Goal: Task Accomplishment & Management: Use online tool/utility

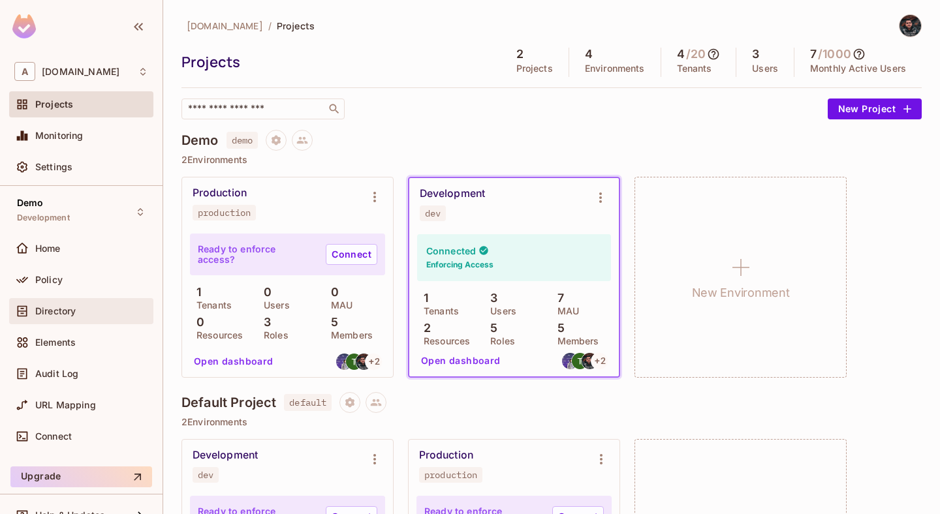
click at [79, 314] on div "Directory" at bounding box center [91, 311] width 113 height 10
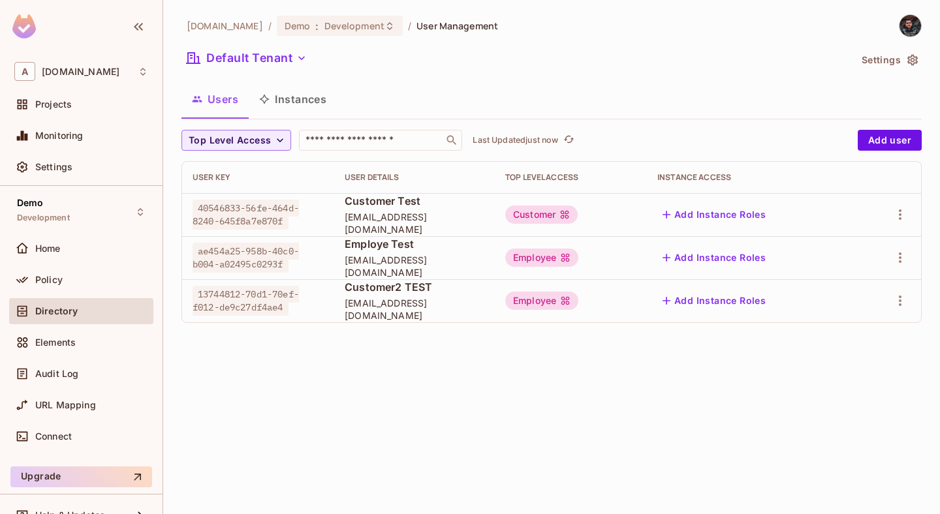
click at [383, 309] on span "[EMAIL_ADDRESS][DOMAIN_NAME]" at bounding box center [415, 309] width 140 height 25
click at [383, 309] on span "customer.test2@abex.com.tr" at bounding box center [415, 309] width 140 height 25
click at [487, 326] on div "Top Level Access ​ Last Updated just now Add user User Key User Details Top Lev…" at bounding box center [552, 232] width 740 height 204
click at [894, 308] on icon "button" at bounding box center [901, 301] width 16 height 16
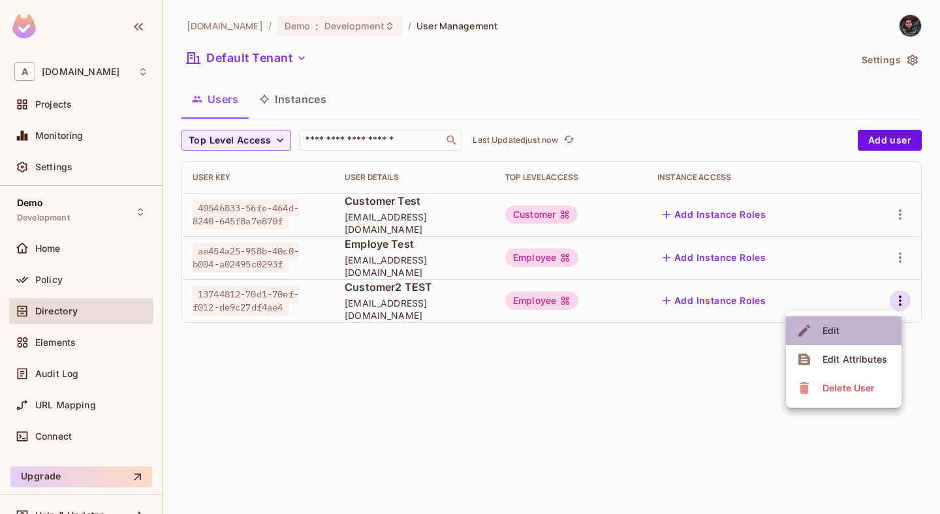
click at [868, 327] on li "Edit" at bounding box center [844, 331] width 116 height 29
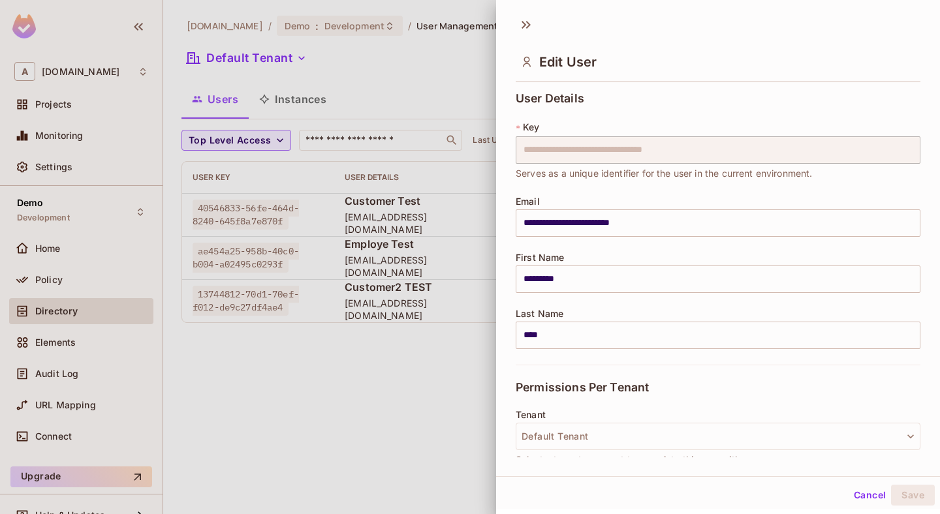
click at [664, 189] on div "**********" at bounding box center [718, 228] width 405 height 273
click at [870, 492] on button "Cancel" at bounding box center [870, 495] width 42 height 21
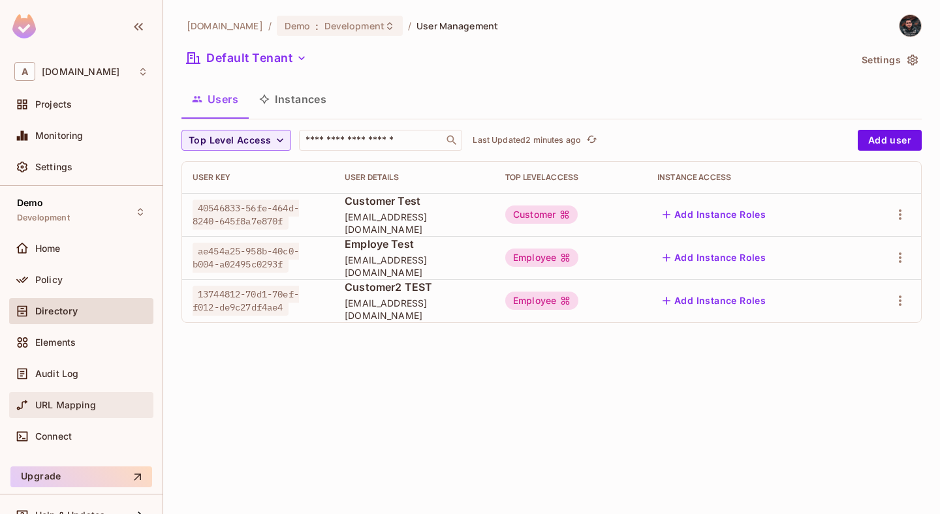
click at [116, 402] on div "URL Mapping" at bounding box center [91, 405] width 113 height 10
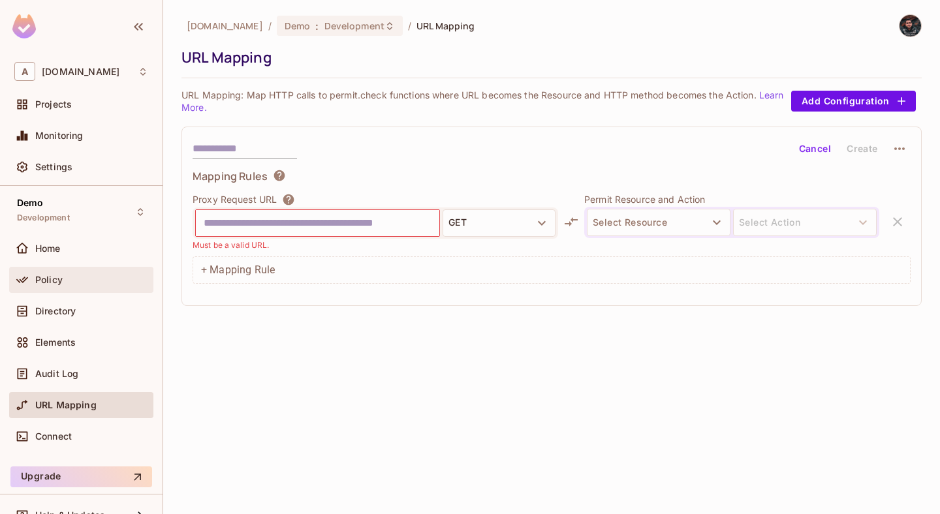
click at [54, 283] on span "Policy" at bounding box center [48, 280] width 27 height 10
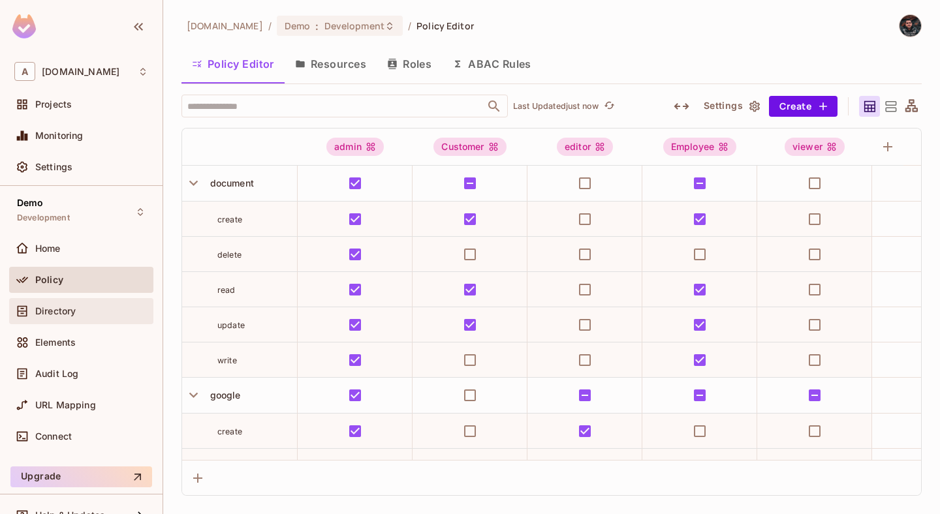
click at [93, 298] on div "Directory" at bounding box center [81, 311] width 144 height 26
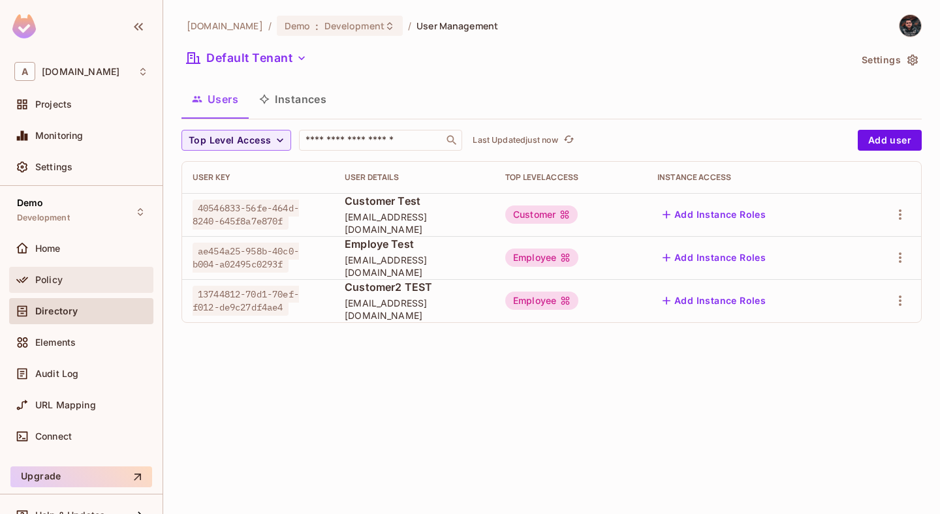
click at [71, 280] on div "Policy" at bounding box center [91, 280] width 113 height 10
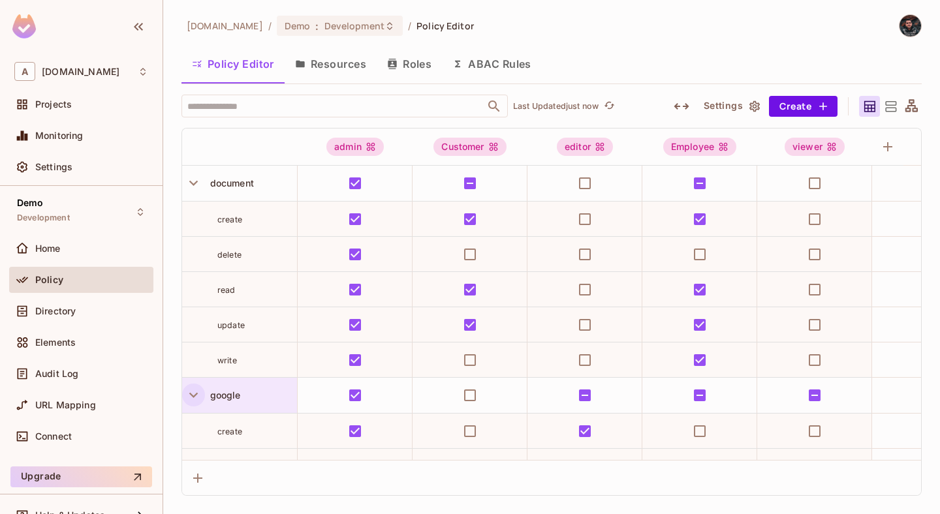
click at [192, 396] on icon "button" at bounding box center [193, 395] width 8 height 5
click at [193, 434] on icon "button" at bounding box center [193, 431] width 8 height 5
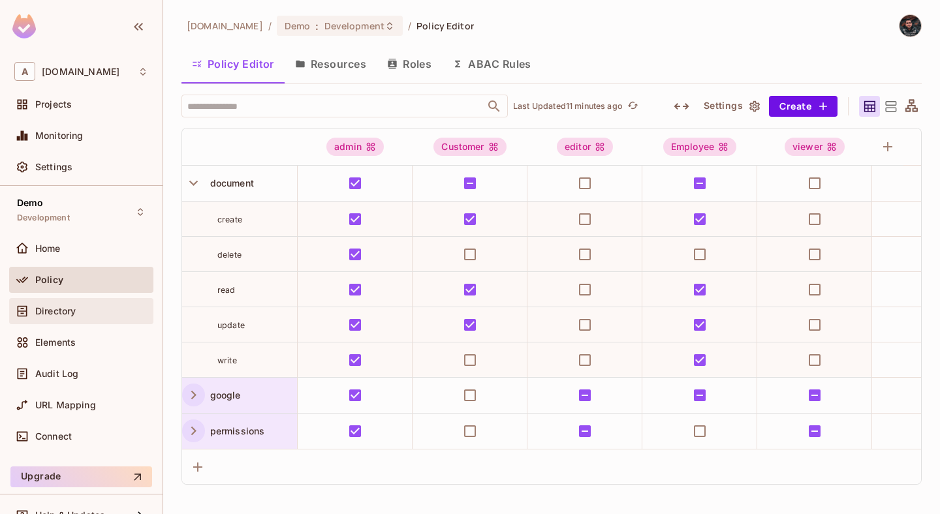
click at [55, 322] on div "Directory" at bounding box center [81, 311] width 144 height 26
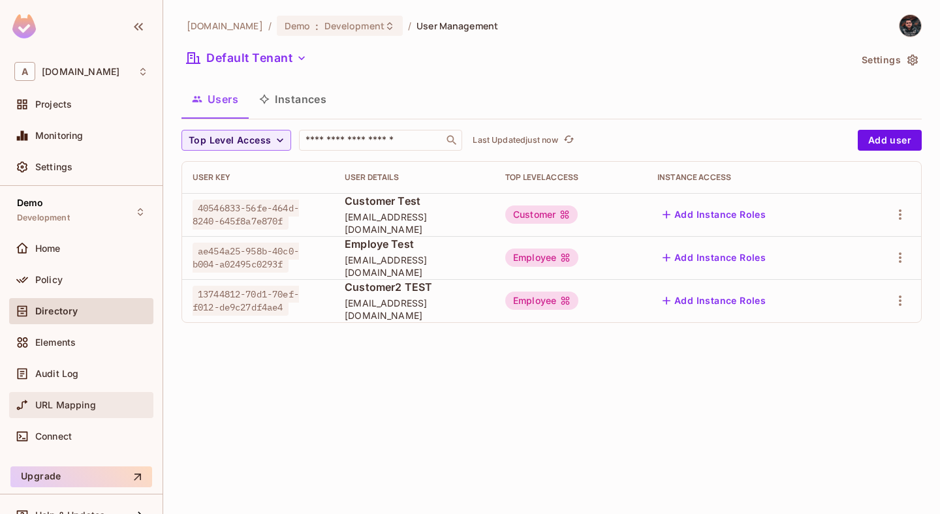
click at [61, 398] on div "URL Mapping" at bounding box center [81, 406] width 134 height 16
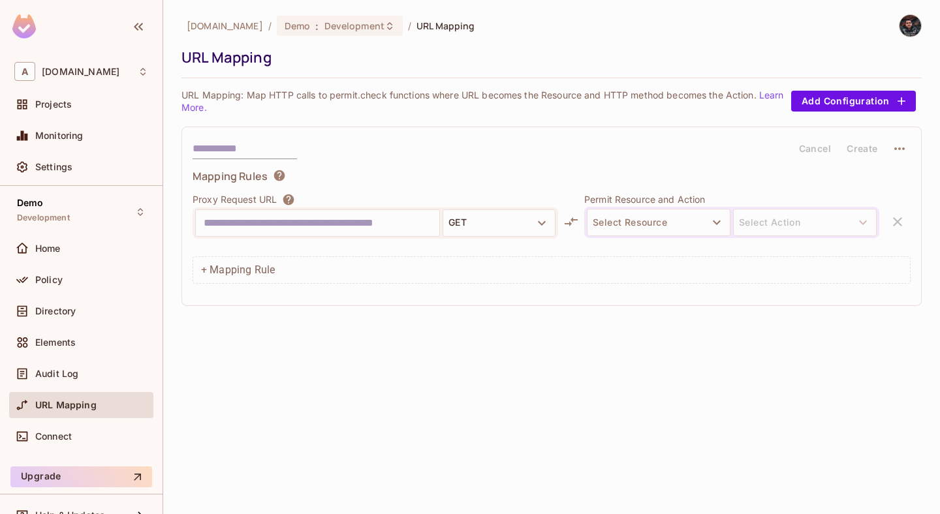
click at [290, 232] on input "text" at bounding box center [318, 223] width 228 height 21
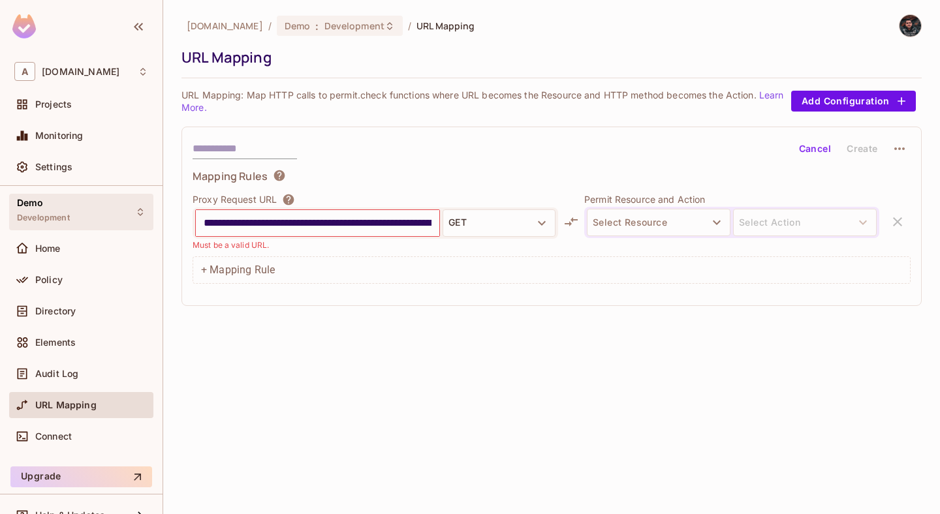
drag, startPoint x: 292, startPoint y: 225, endPoint x: 66, endPoint y: 225, distance: 226.6
click at [66, 225] on div "**********" at bounding box center [470, 257] width 940 height 514
click at [206, 221] on input "**********" at bounding box center [318, 223] width 228 height 21
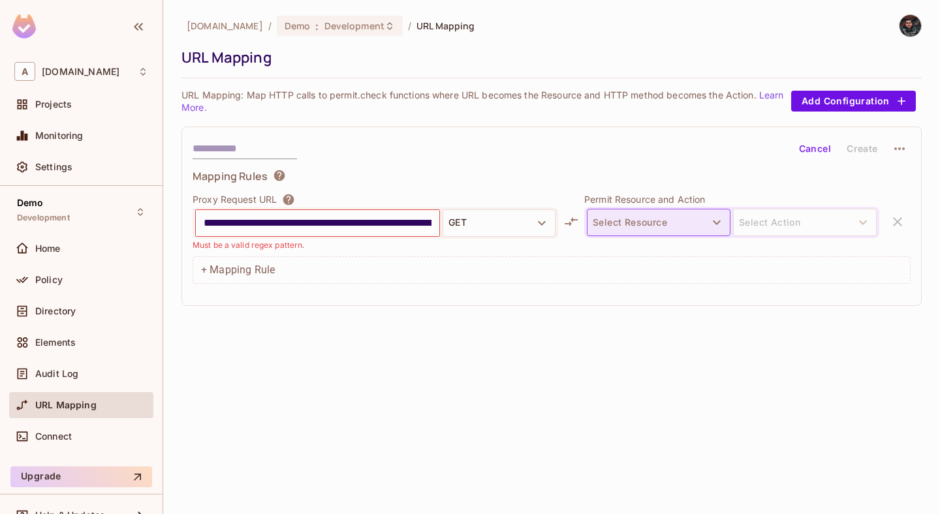
scroll to position [0, 171]
drag, startPoint x: 317, startPoint y: 215, endPoint x: 622, endPoint y: 221, distance: 304.3
click at [623, 222] on div "**********" at bounding box center [552, 222] width 718 height 59
click at [458, 348] on div "**********" at bounding box center [551, 257] width 777 height 514
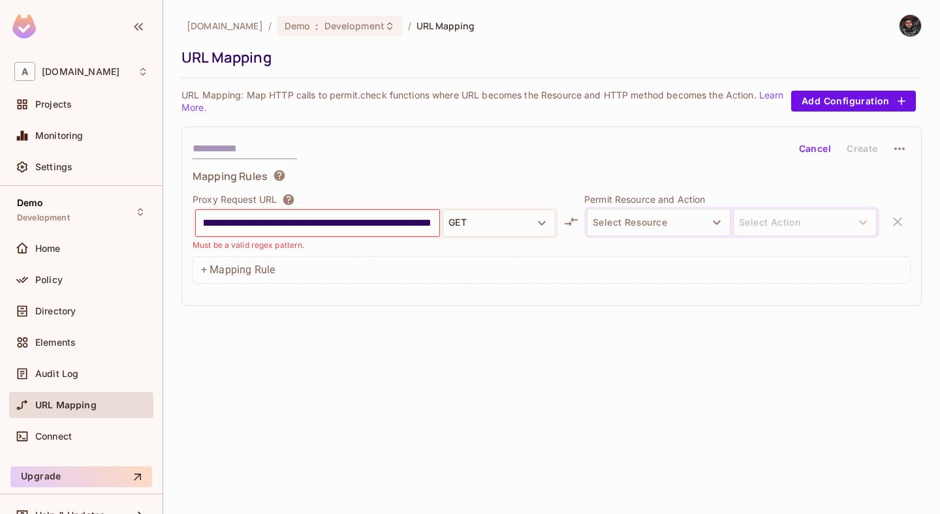
scroll to position [0, 0]
click at [393, 222] on input "**********" at bounding box center [318, 223] width 228 height 21
click at [334, 220] on input "**********" at bounding box center [318, 223] width 228 height 21
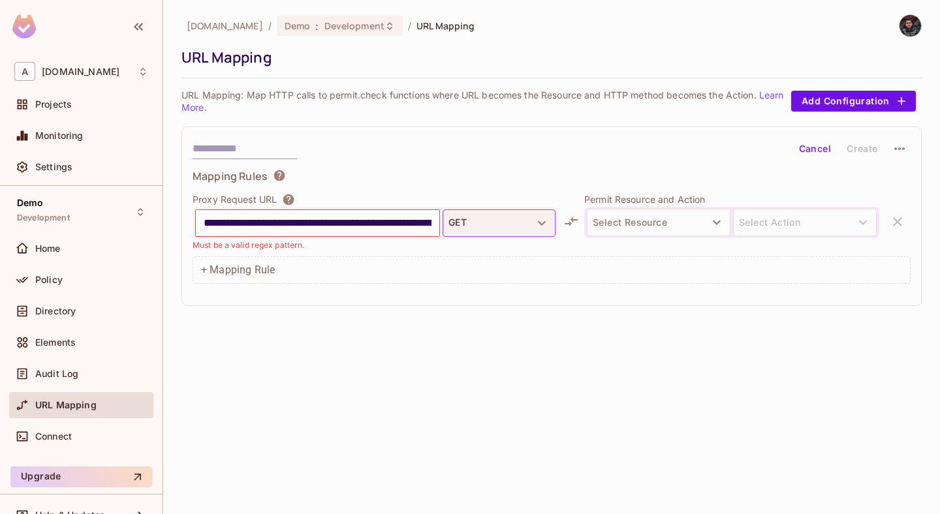
scroll to position [0, 171]
drag, startPoint x: 332, startPoint y: 221, endPoint x: 496, endPoint y: 221, distance: 163.9
click at [496, 221] on div "**********" at bounding box center [376, 223] width 366 height 31
click at [365, 223] on input "**********" at bounding box center [318, 223] width 228 height 21
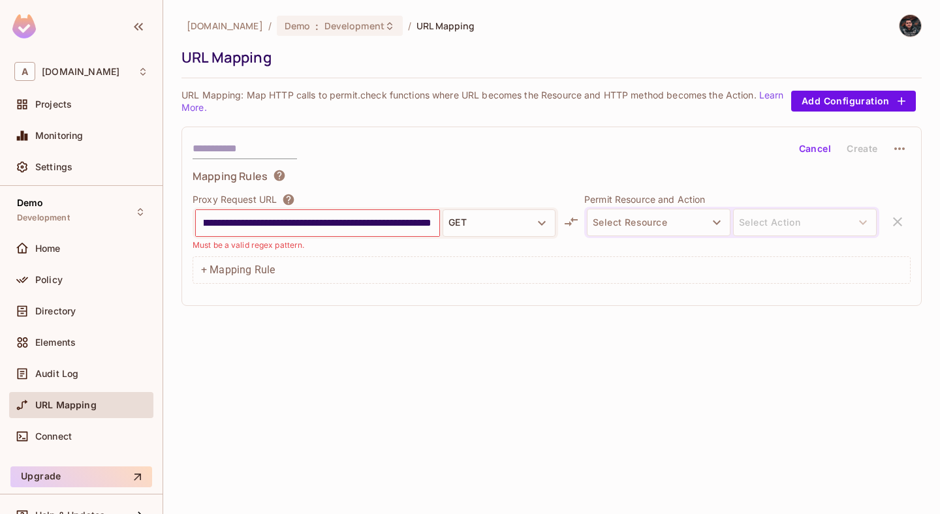
click at [365, 223] on input "**********" at bounding box center [318, 223] width 228 height 21
click at [316, 219] on input "**********" at bounding box center [318, 223] width 228 height 21
click at [293, 216] on input "**********" at bounding box center [318, 223] width 228 height 21
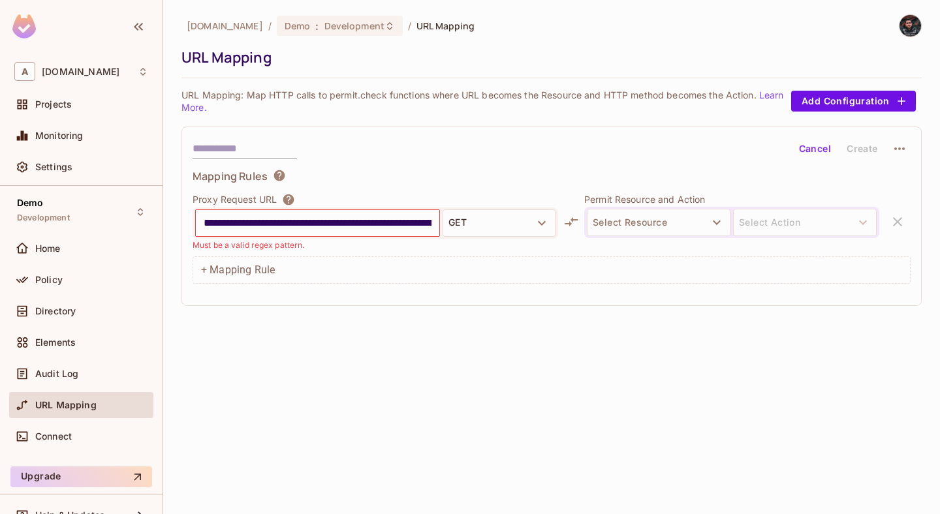
click at [293, 216] on input "**********" at bounding box center [318, 223] width 228 height 21
paste input "text"
drag, startPoint x: 343, startPoint y: 227, endPoint x: 437, endPoint y: 226, distance: 94.0
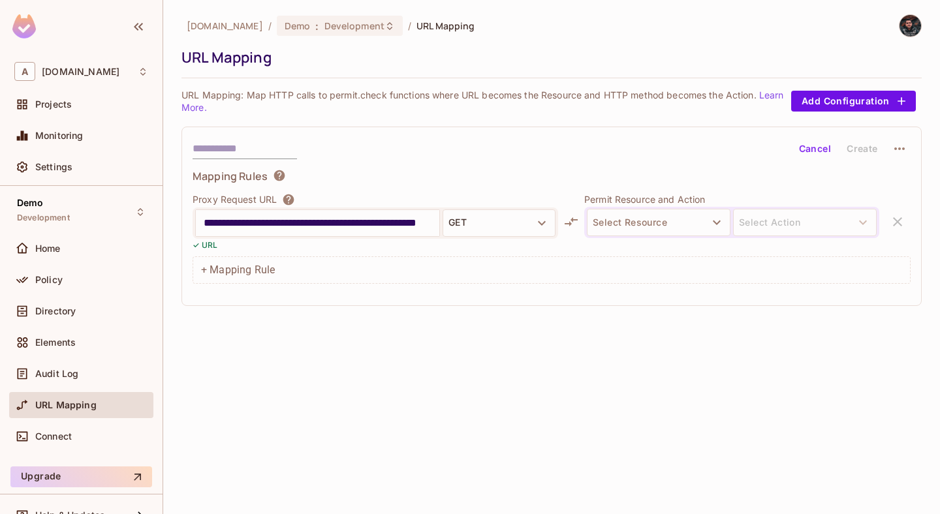
click at [437, 226] on div "**********" at bounding box center [318, 223] width 244 height 26
type input "**********"
click at [643, 200] on p "Permit Resource and Action" at bounding box center [731, 199] width 295 height 12
click at [643, 223] on button "Select Resource" at bounding box center [659, 222] width 144 height 27
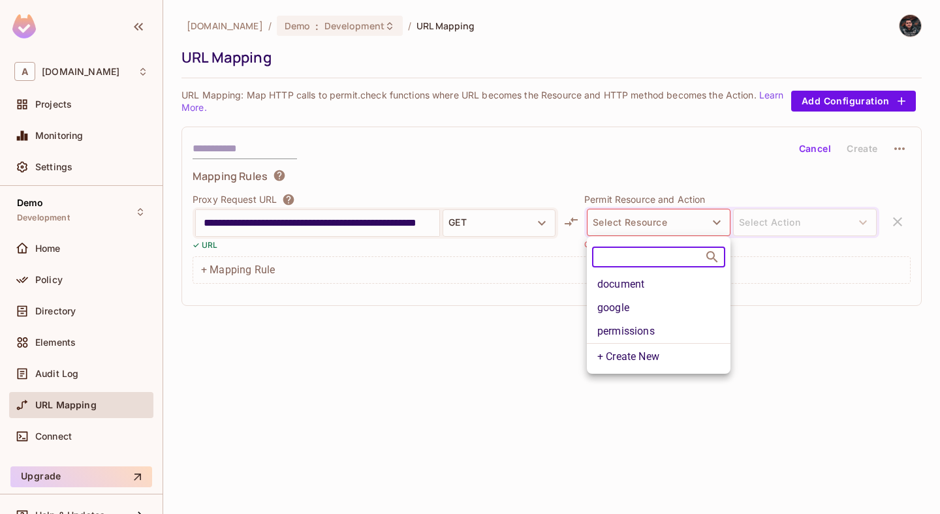
click at [648, 334] on li "permissions" at bounding box center [659, 332] width 144 height 24
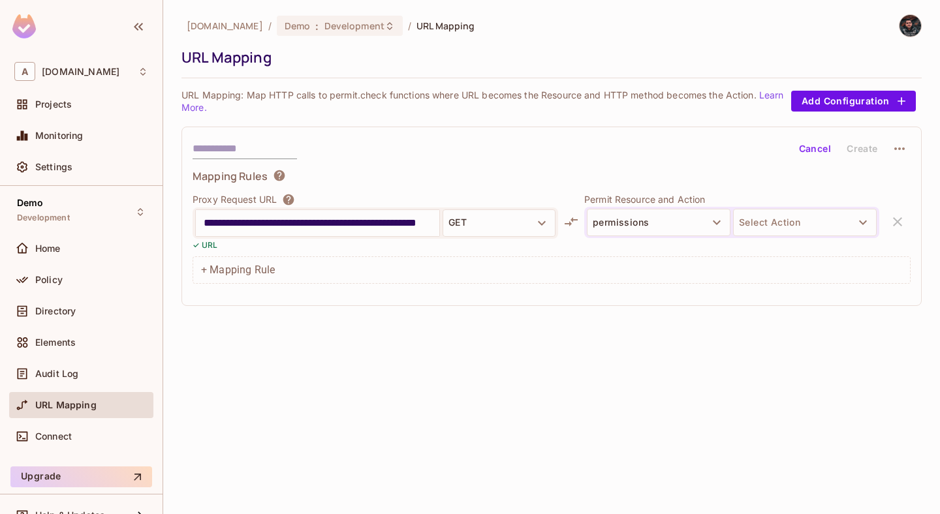
click at [763, 244] on div at bounding box center [731, 244] width 295 height 12
click at [774, 233] on button "Select Action" at bounding box center [805, 222] width 144 height 27
click at [779, 255] on li "read" at bounding box center [805, 254] width 144 height 24
click at [234, 148] on input "text" at bounding box center [245, 148] width 104 height 21
type input "********"
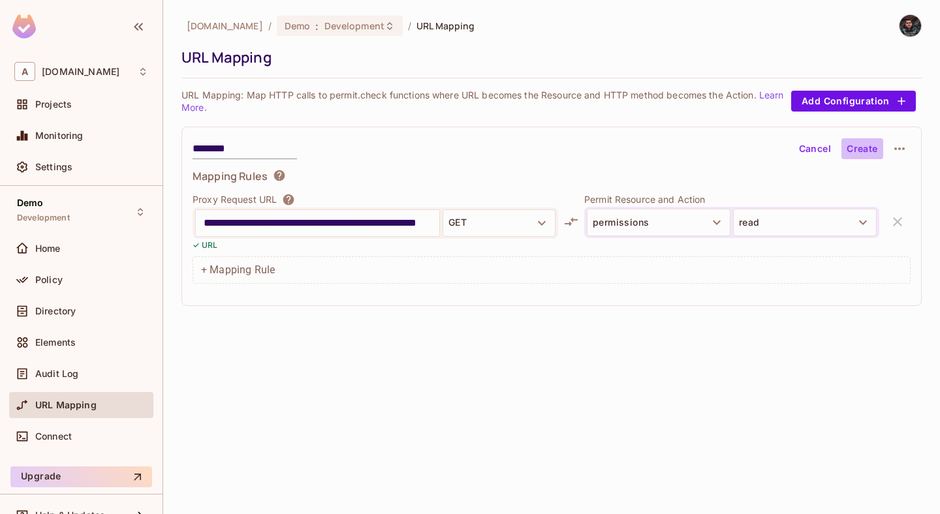
click at [867, 147] on button "Create" at bounding box center [863, 148] width 42 height 21
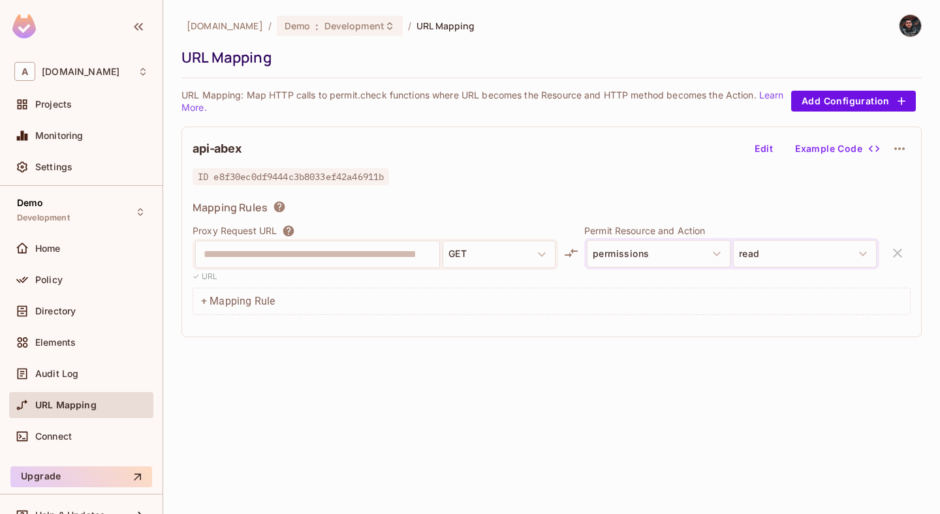
click at [366, 175] on span "ID e8f30ec0df9444c3b8033ef42a46911b" at bounding box center [291, 176] width 197 height 17
copy span "e8f30ec0df9444c3b8033ef42a46911b"
click at [72, 272] on div "Policy" at bounding box center [81, 280] width 134 height 16
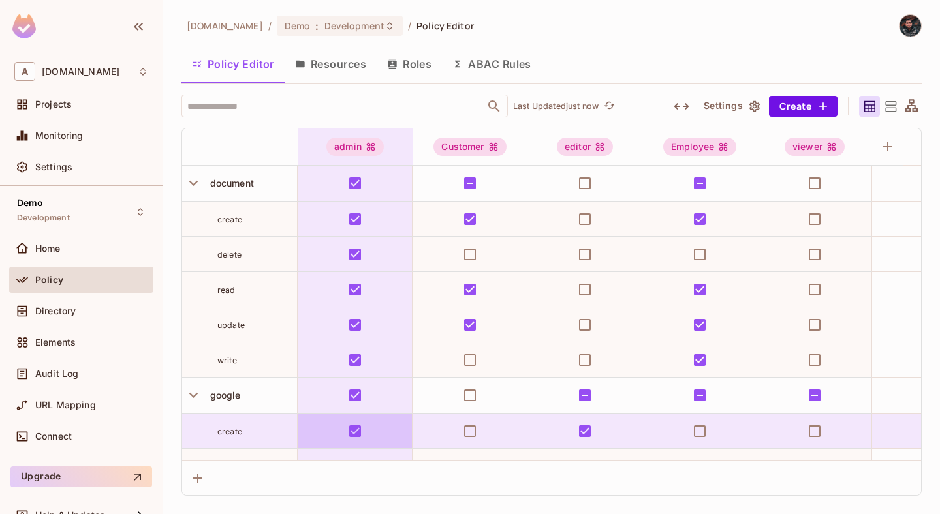
scroll to position [272, 0]
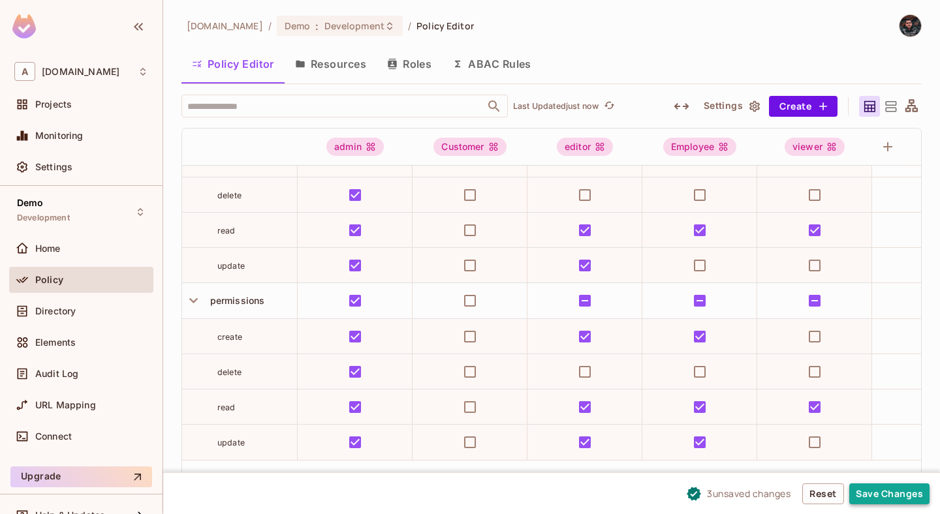
click at [880, 498] on button "Save Changes" at bounding box center [889, 494] width 80 height 21
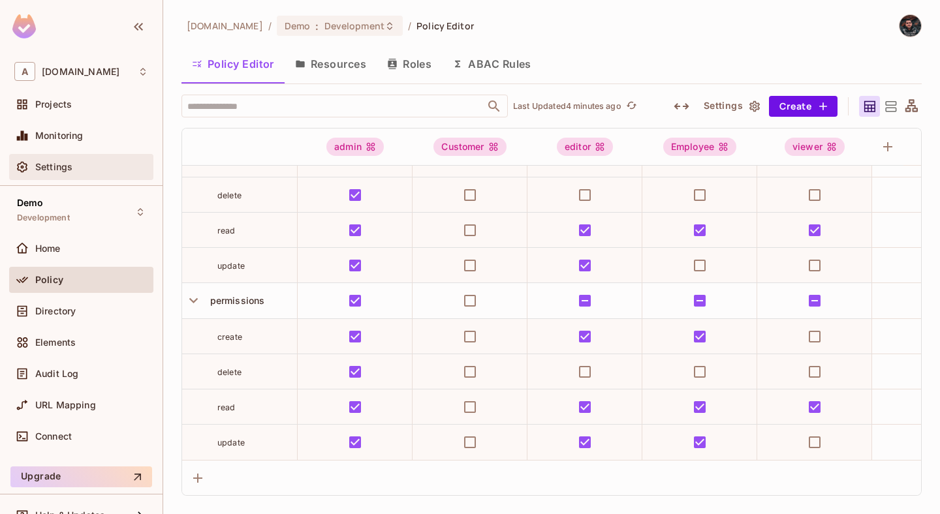
click at [91, 170] on div "Settings" at bounding box center [91, 167] width 113 height 10
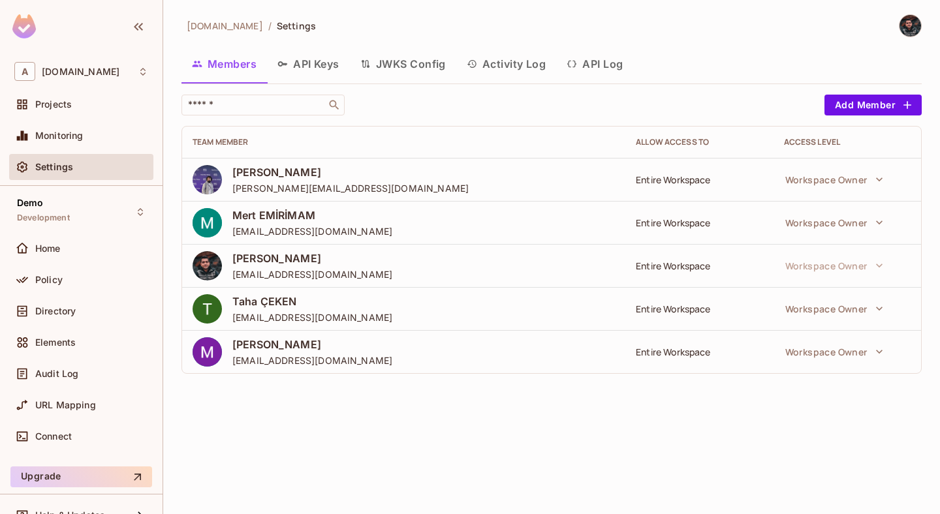
click at [516, 56] on button "Activity Log" at bounding box center [506, 64] width 101 height 33
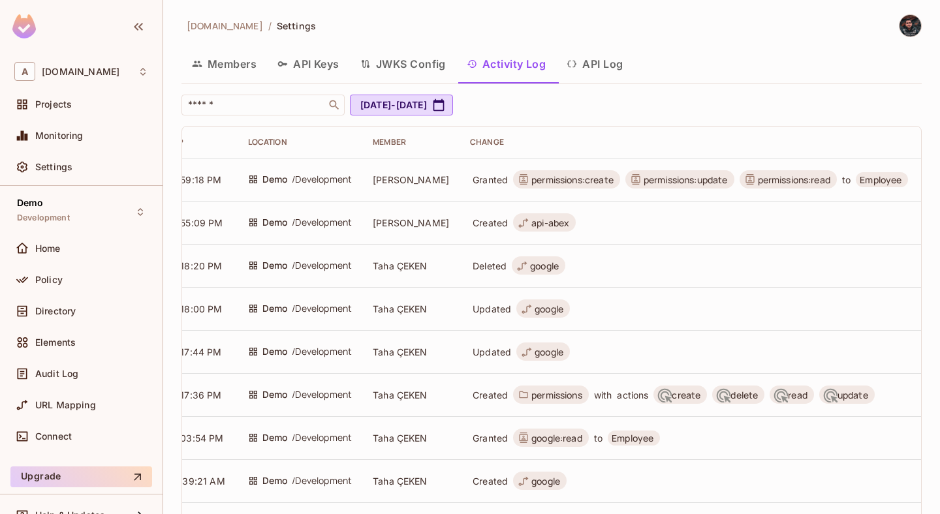
scroll to position [0, 93]
click at [605, 66] on button "API Log" at bounding box center [594, 64] width 77 height 33
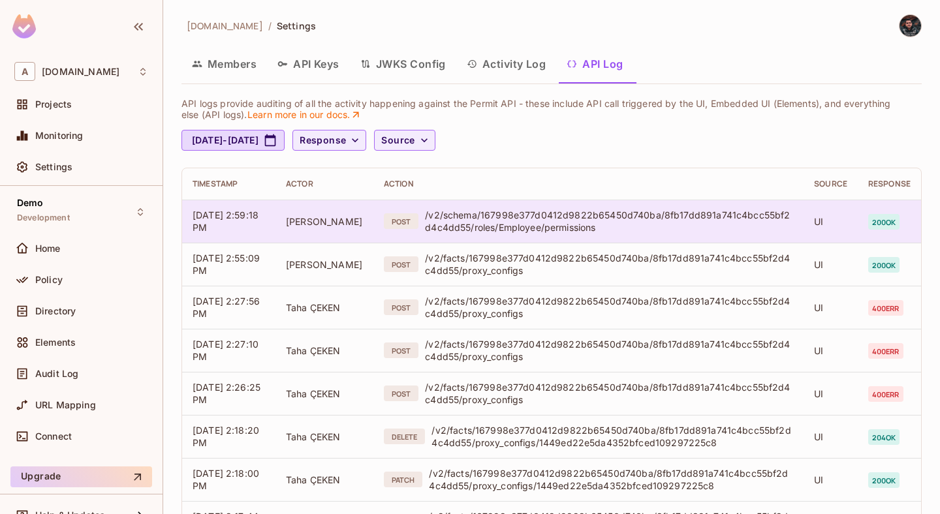
click at [317, 216] on span "Selmancan KILINÇ" at bounding box center [324, 221] width 76 height 11
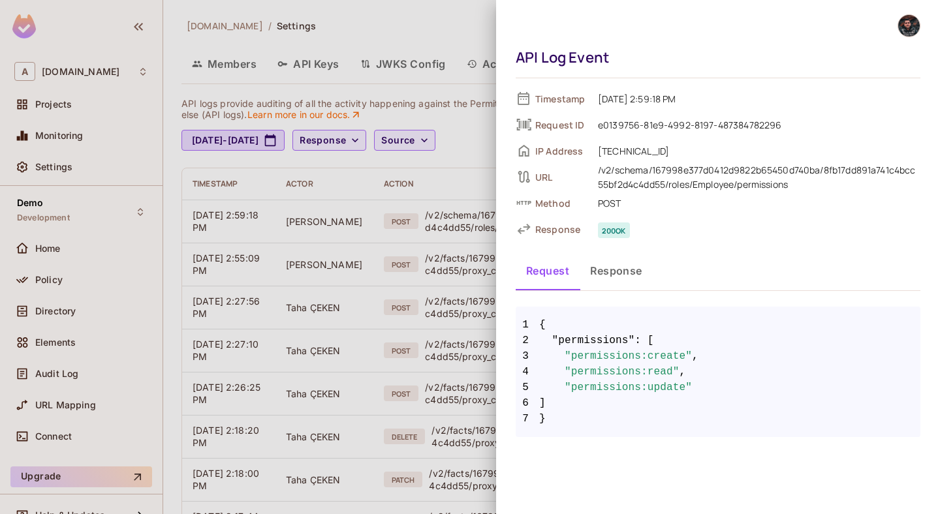
click at [398, 294] on div at bounding box center [470, 257] width 940 height 514
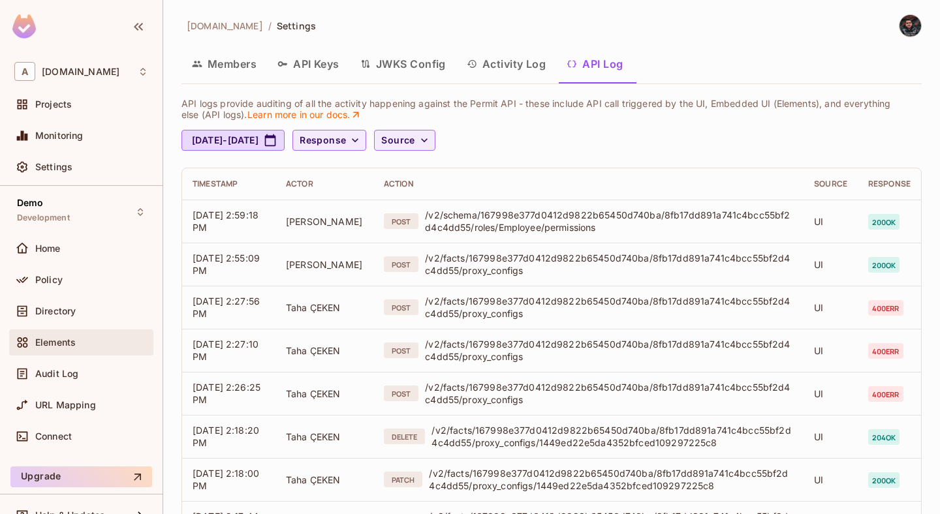
click at [87, 349] on div "Elements" at bounding box center [81, 343] width 134 height 16
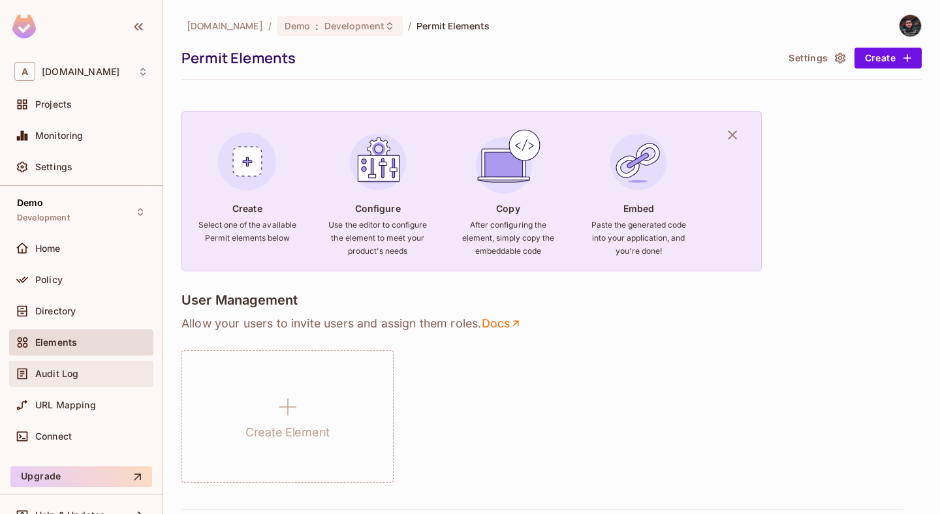
click at [78, 369] on div "Audit Log" at bounding box center [91, 374] width 113 height 10
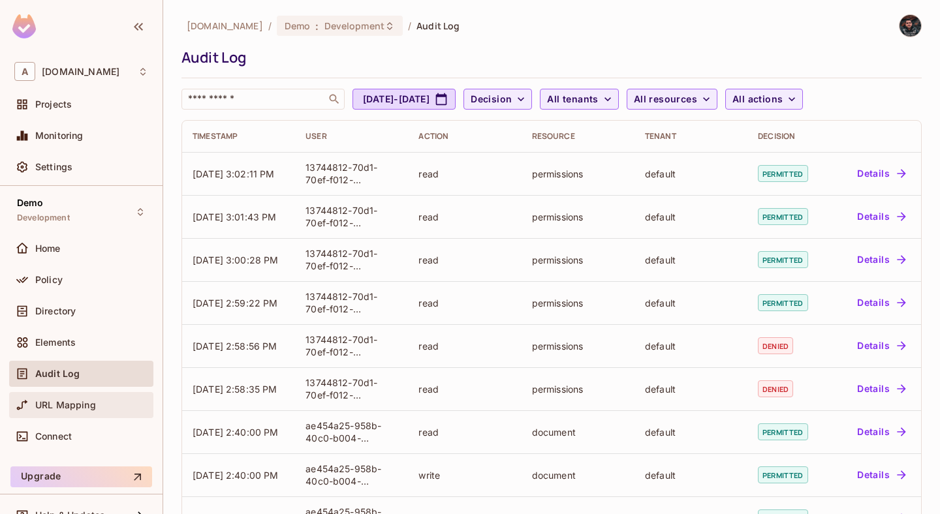
click at [29, 404] on span at bounding box center [22, 406] width 16 height 16
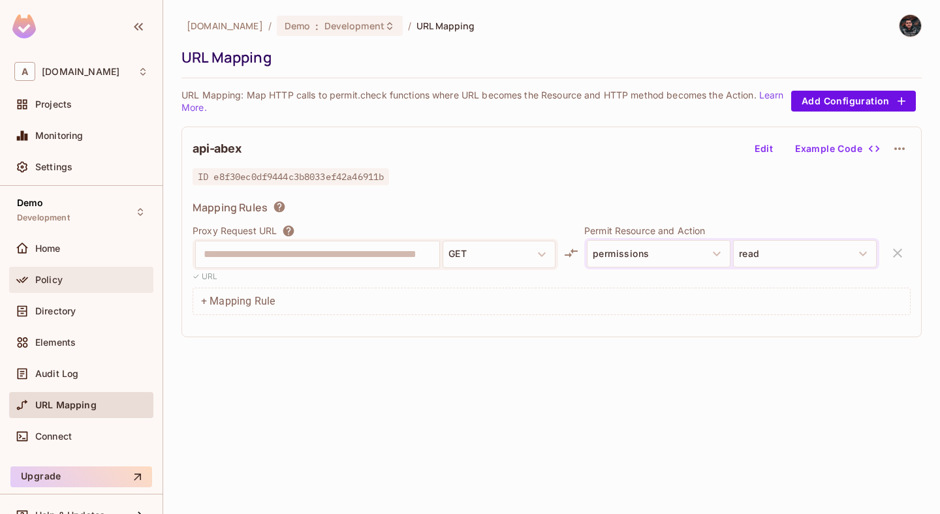
click at [86, 270] on div "Policy" at bounding box center [81, 280] width 144 height 26
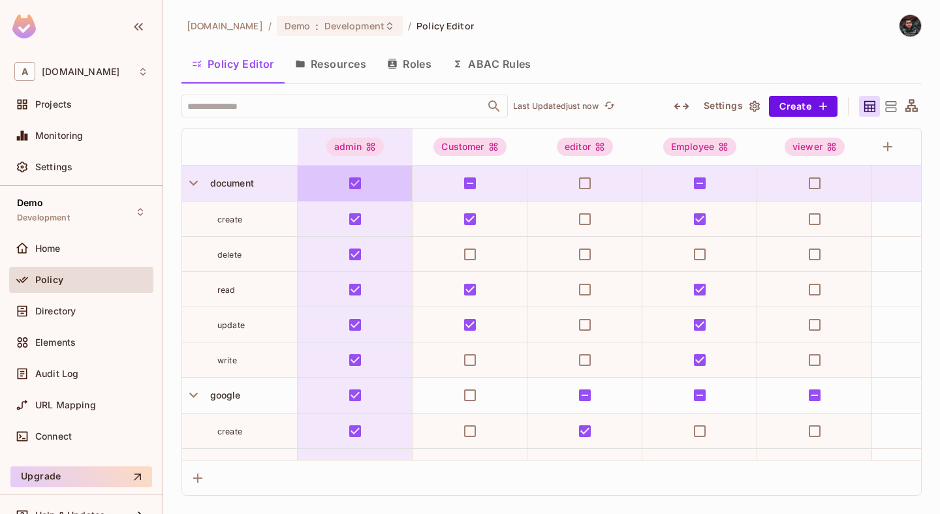
click at [337, 69] on button "Resources" at bounding box center [331, 64] width 92 height 33
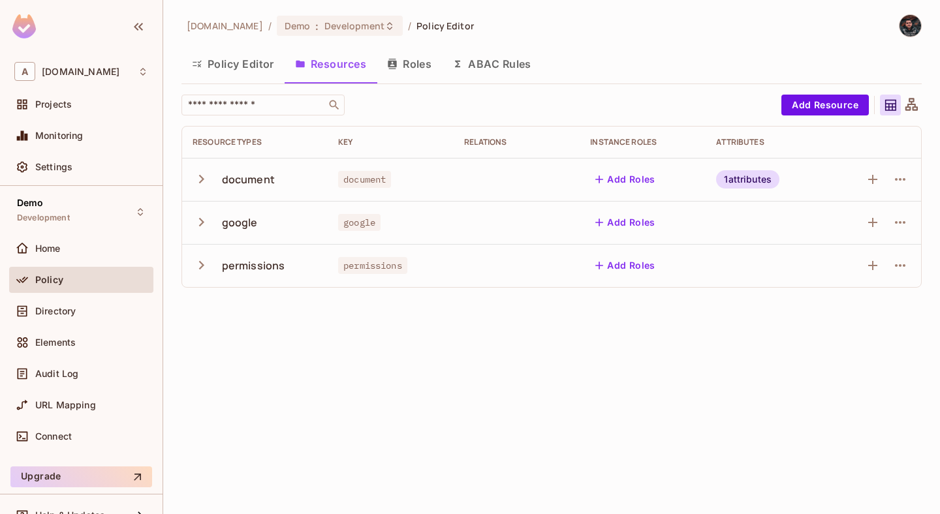
click at [414, 61] on button "Roles" at bounding box center [409, 64] width 65 height 33
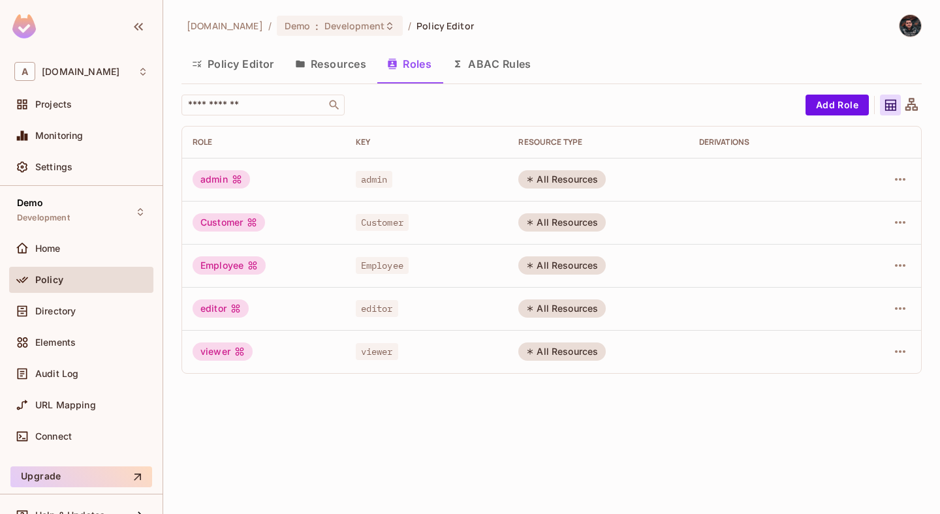
click at [356, 63] on button "Resources" at bounding box center [331, 64] width 92 height 33
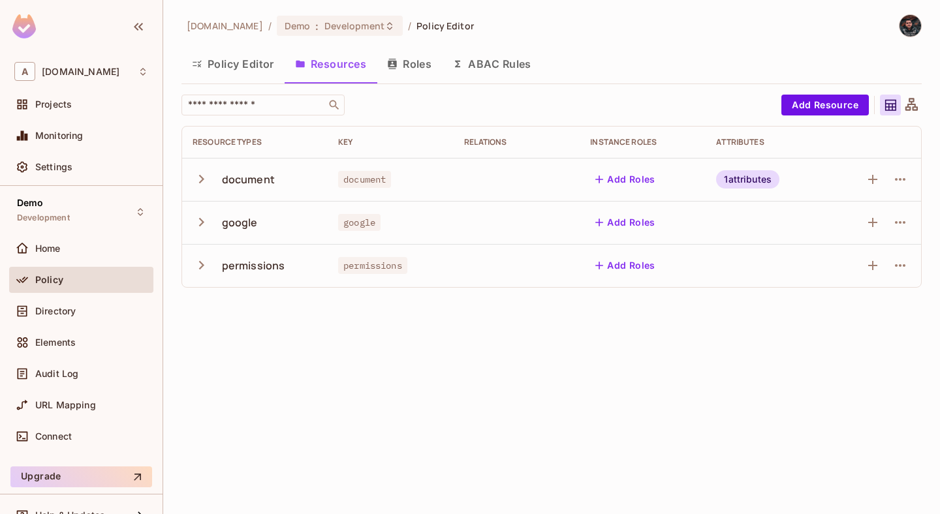
click at [224, 67] on button "Policy Editor" at bounding box center [233, 64] width 103 height 33
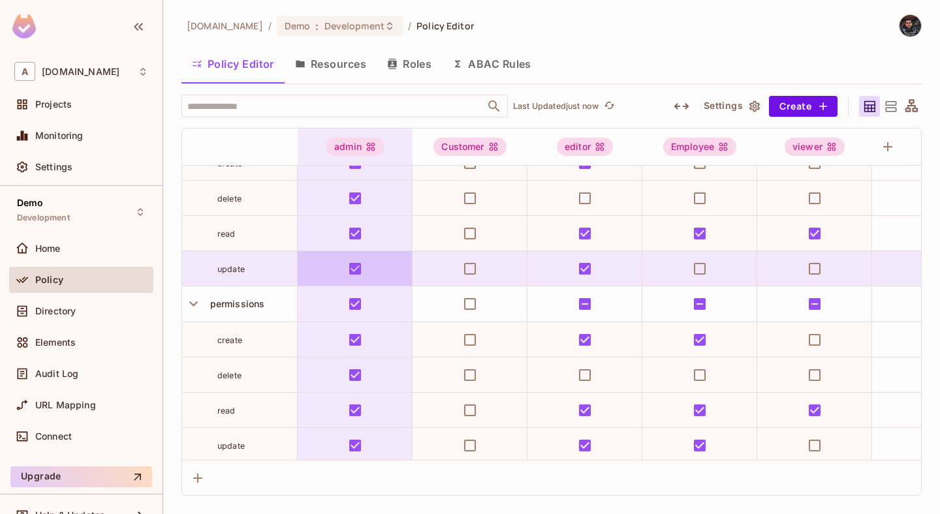
scroll to position [272, 0]
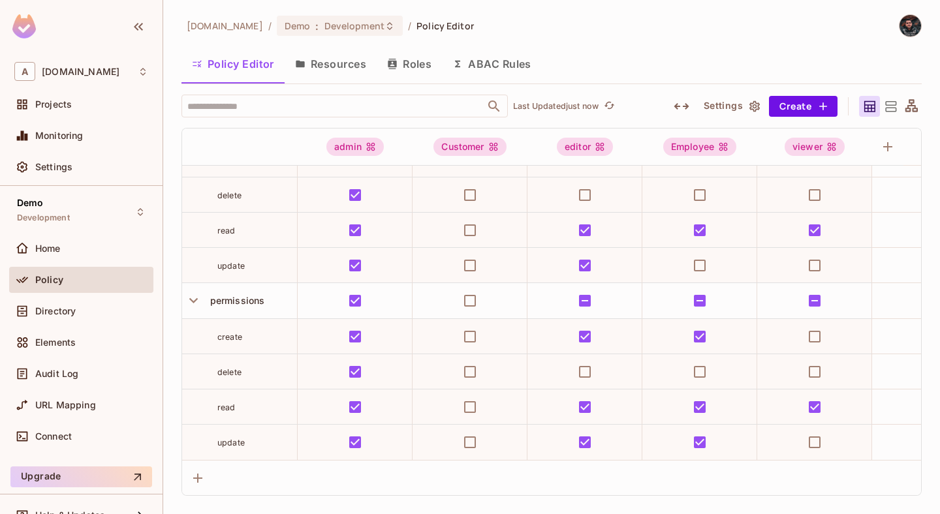
click at [343, 68] on button "Resources" at bounding box center [331, 64] width 92 height 33
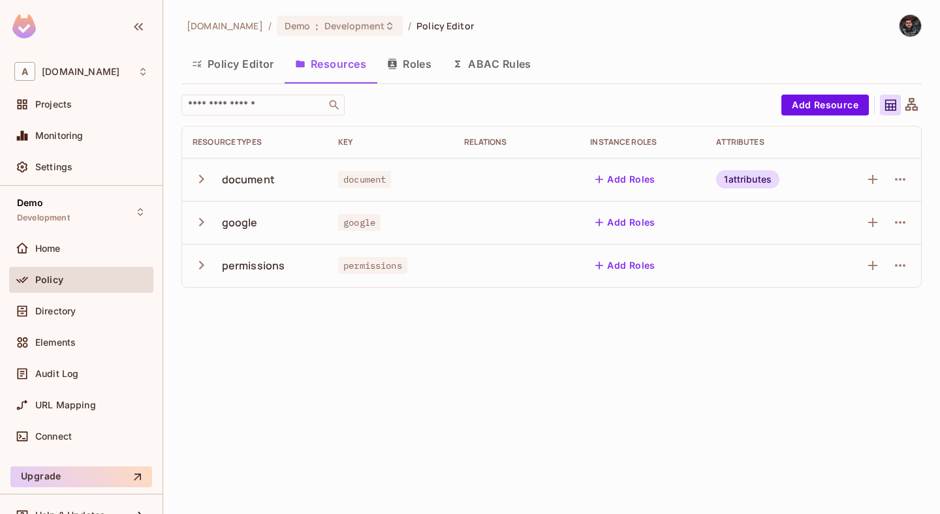
click at [190, 265] on td "permissions" at bounding box center [255, 265] width 146 height 43
click at [202, 265] on icon "button" at bounding box center [201, 265] width 5 height 8
click at [203, 265] on icon "button" at bounding box center [201, 265] width 8 height 5
click at [207, 267] on icon "button" at bounding box center [202, 266] width 18 height 18
click at [70, 390] on div "Audit Log" at bounding box center [81, 376] width 144 height 31
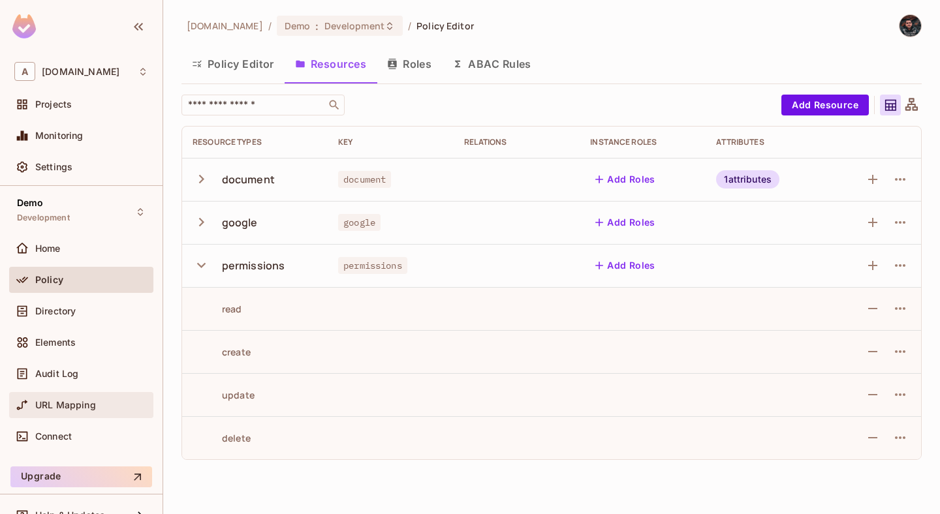
click at [67, 409] on span "URL Mapping" at bounding box center [65, 405] width 61 height 10
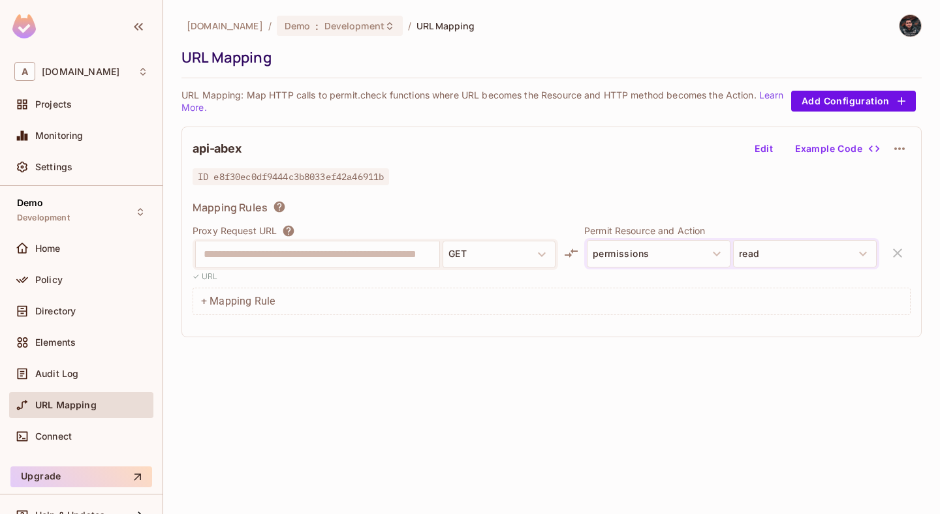
click at [768, 147] on button "Edit" at bounding box center [764, 148] width 42 height 21
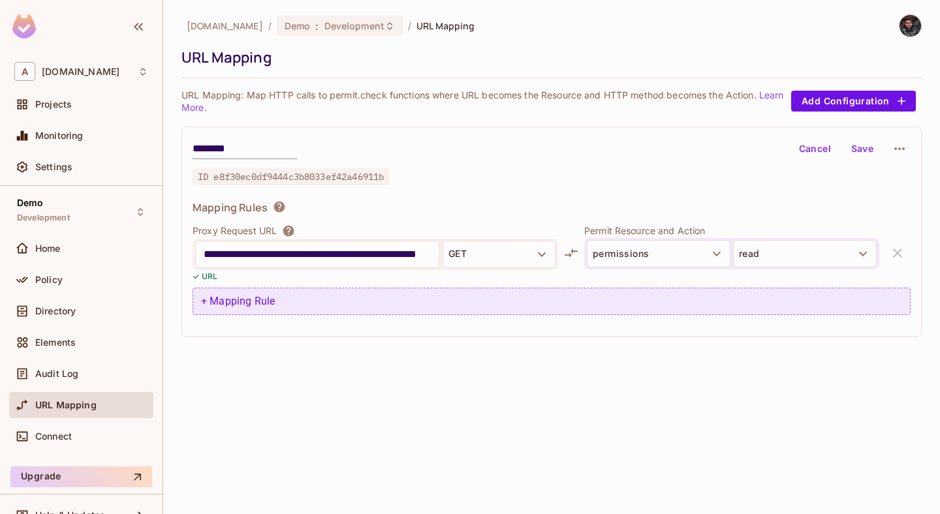
click at [311, 302] on div "+ Mapping Rule" at bounding box center [552, 301] width 718 height 27
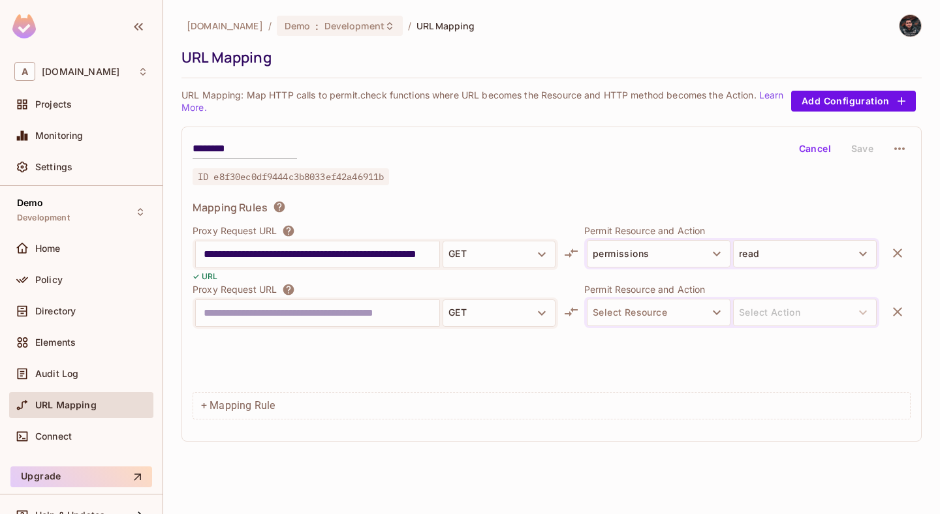
click at [298, 306] on input "text" at bounding box center [318, 313] width 228 height 21
drag, startPoint x: 308, startPoint y: 311, endPoint x: 329, endPoint y: 311, distance: 21.5
click at [329, 311] on input "text" at bounding box center [318, 313] width 228 height 21
click at [333, 246] on input "**********" at bounding box center [318, 254] width 228 height 21
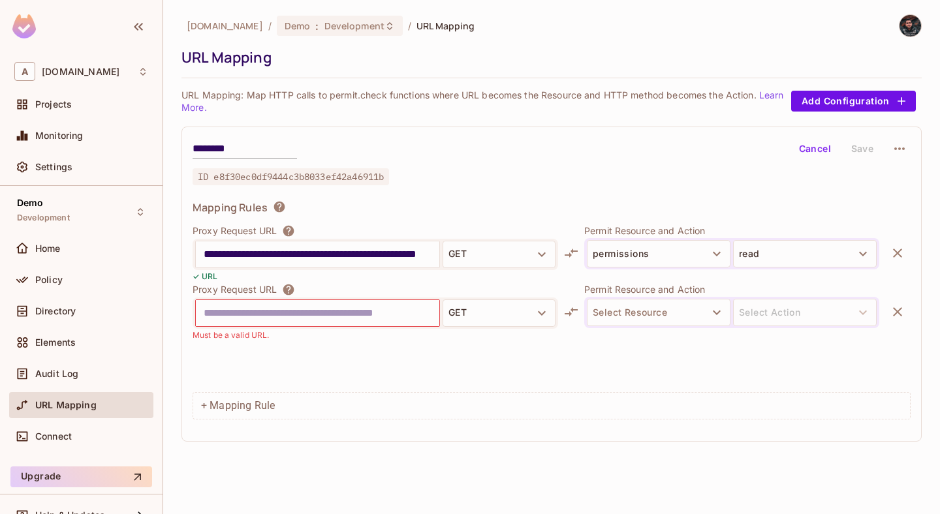
click at [333, 246] on input "**********" at bounding box center [318, 254] width 228 height 21
click at [308, 315] on input "text" at bounding box center [318, 313] width 228 height 21
paste input "**********"
drag, startPoint x: 433, startPoint y: 309, endPoint x: 402, endPoint y: 309, distance: 31.3
click at [402, 309] on div "**********" at bounding box center [318, 313] width 244 height 26
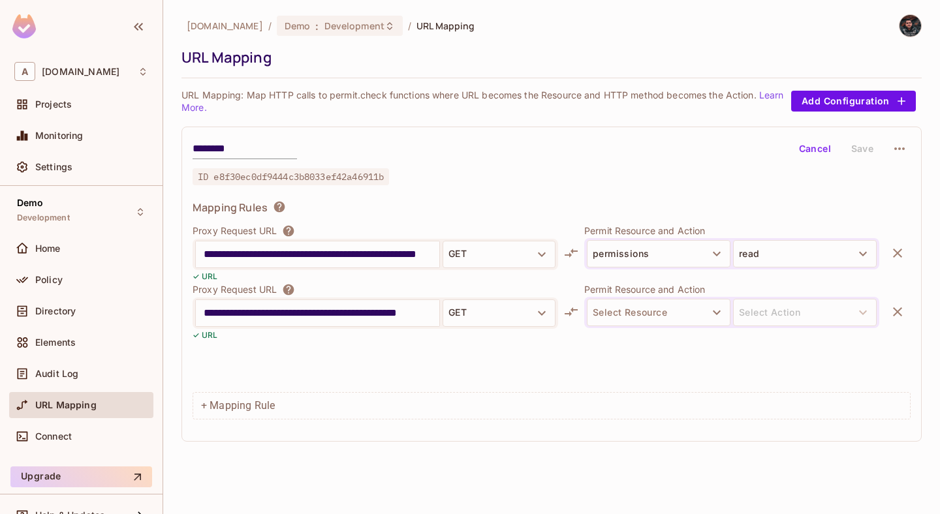
scroll to position [0, 10]
type input "**********"
click at [676, 304] on button "Select Resource" at bounding box center [659, 312] width 144 height 27
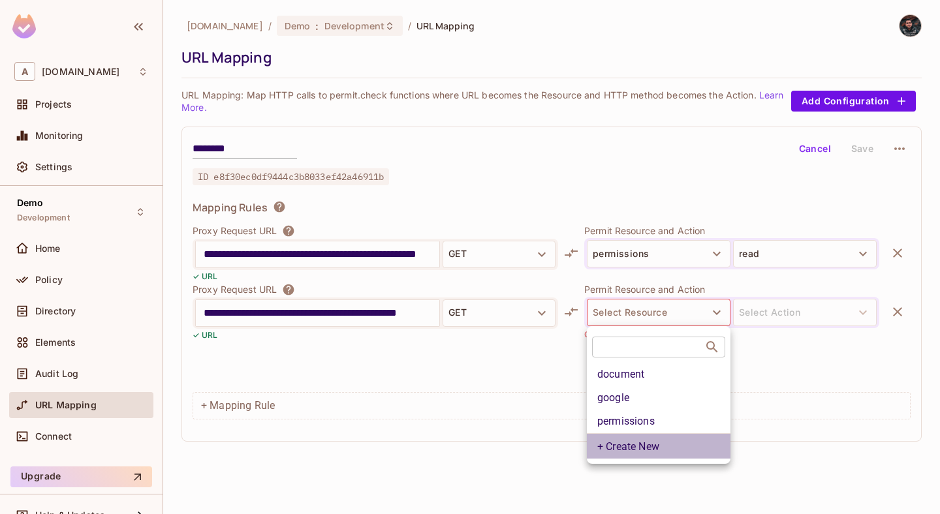
click at [637, 451] on li "+ Create New" at bounding box center [659, 446] width 144 height 25
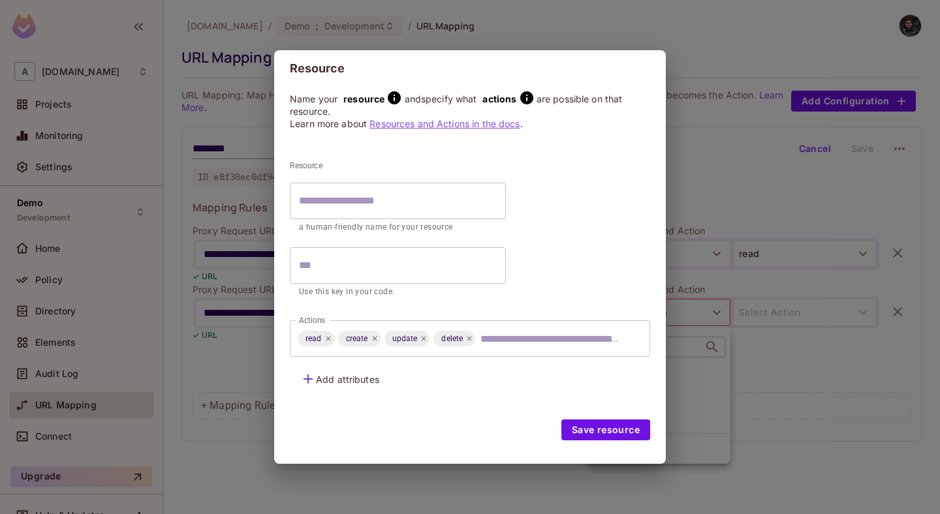
click at [368, 195] on input "text" at bounding box center [398, 201] width 216 height 37
type input "*"
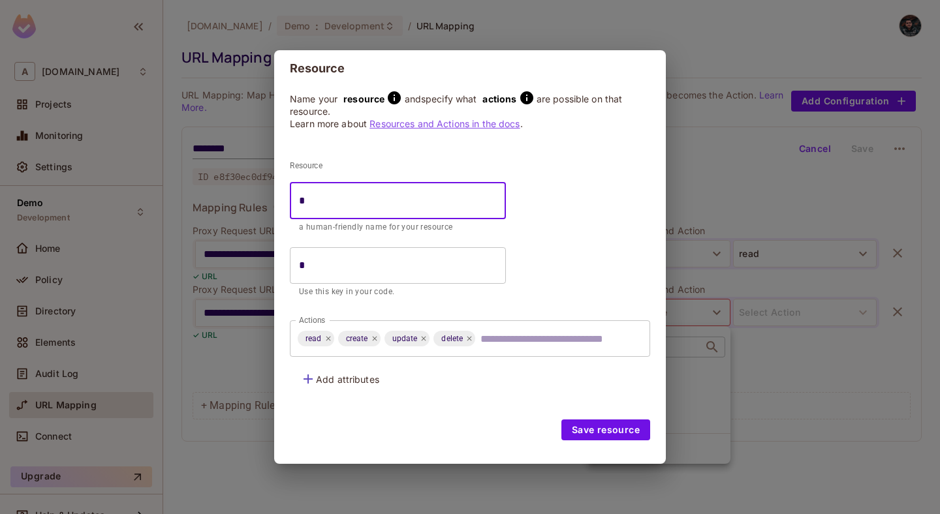
type input "*"
click at [706, 426] on div "Resource Name your resource and specify what actions are possible on that resou…" at bounding box center [470, 257] width 940 height 514
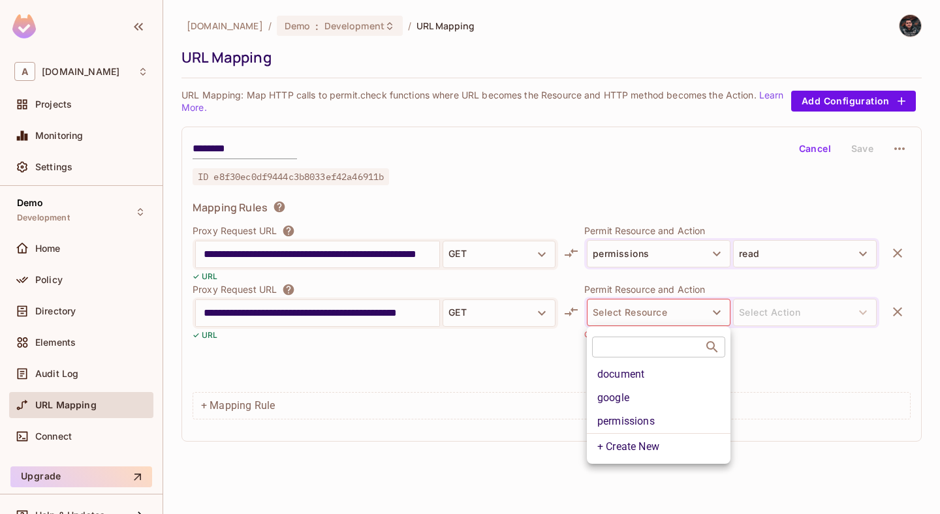
click at [661, 449] on li "+ Create New" at bounding box center [659, 446] width 144 height 25
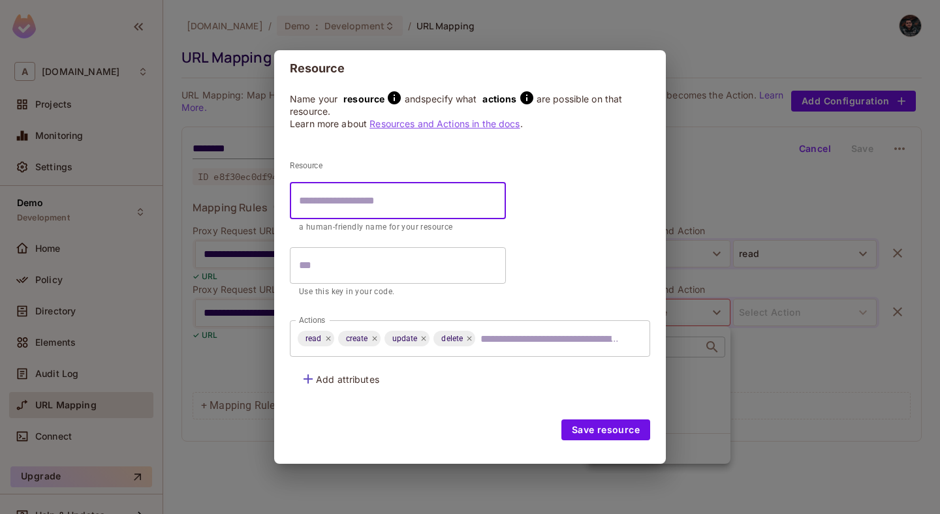
click at [372, 204] on input "text" at bounding box center [398, 201] width 216 height 37
type input "*"
type input "**"
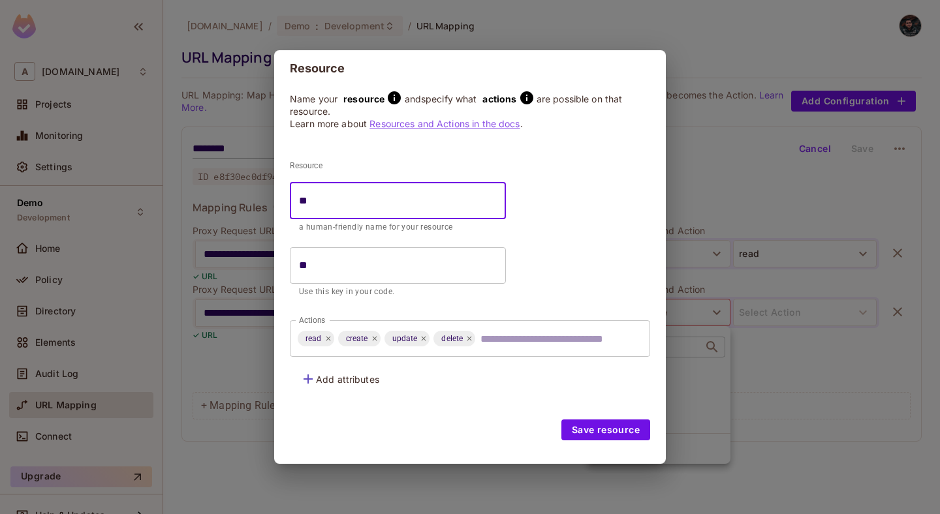
type input "***"
type input "****"
type input "*****"
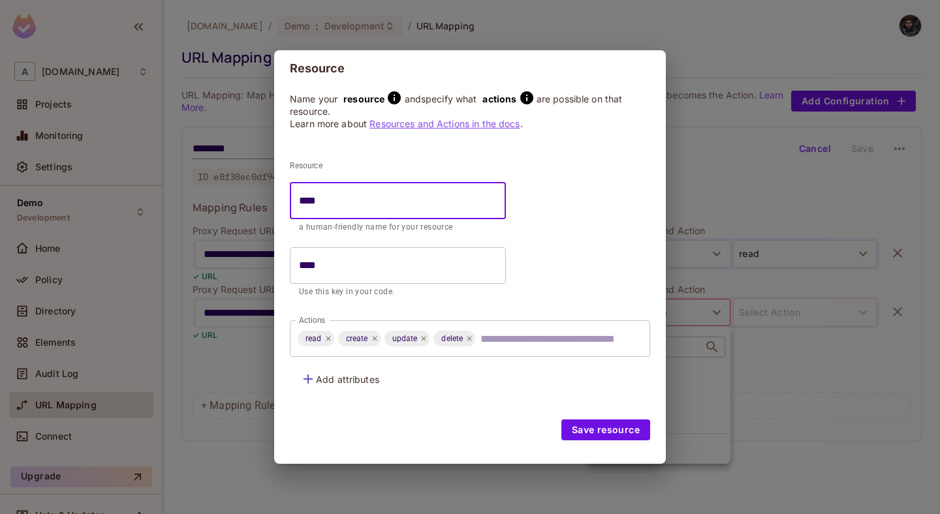
type input "*****"
type input "******"
type input "*******"
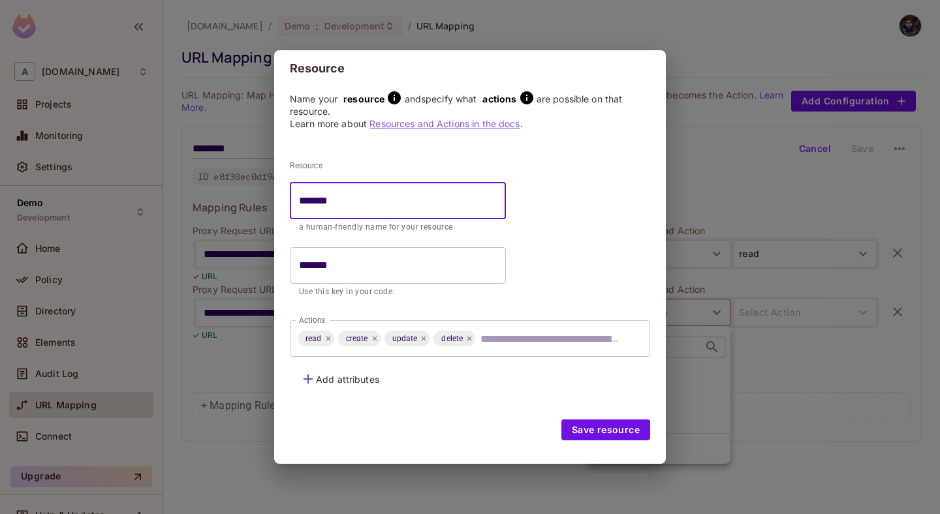
type input "********"
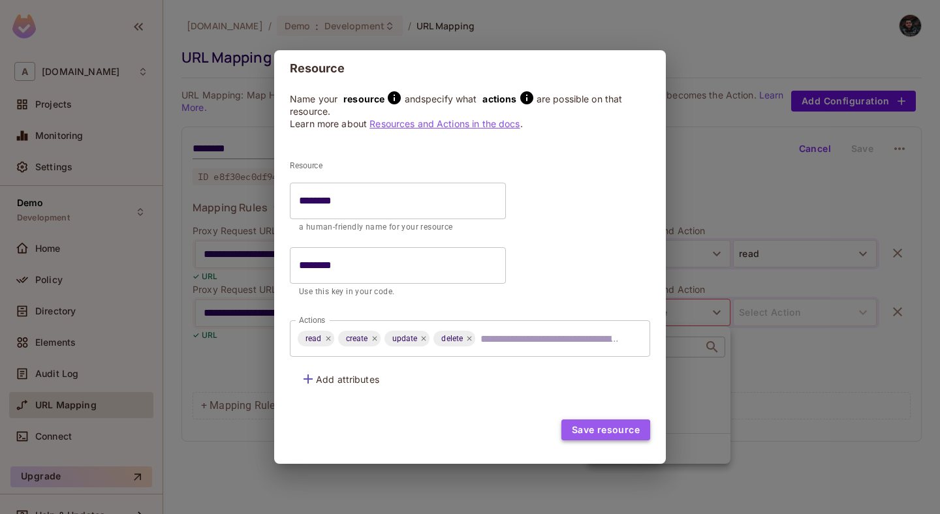
click at [599, 432] on button "Save resource" at bounding box center [605, 430] width 89 height 21
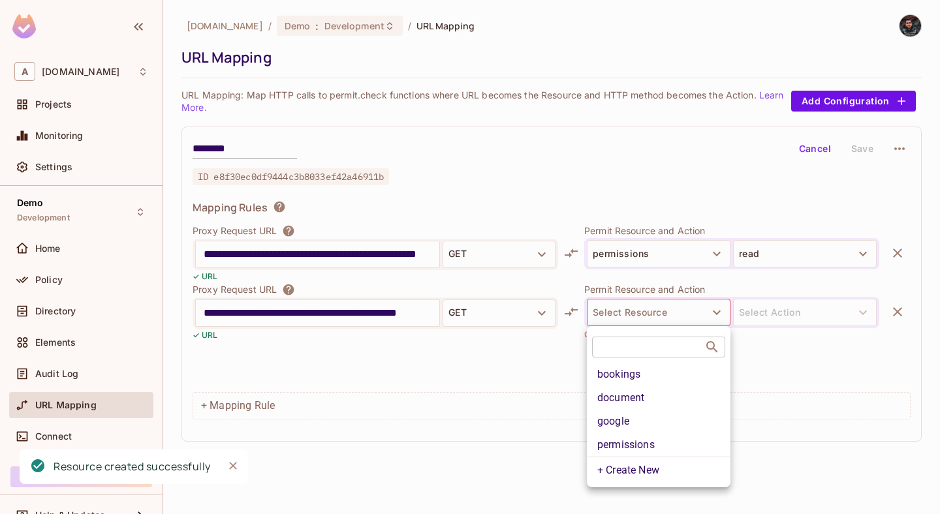
click at [651, 381] on li "bookings" at bounding box center [659, 375] width 144 height 24
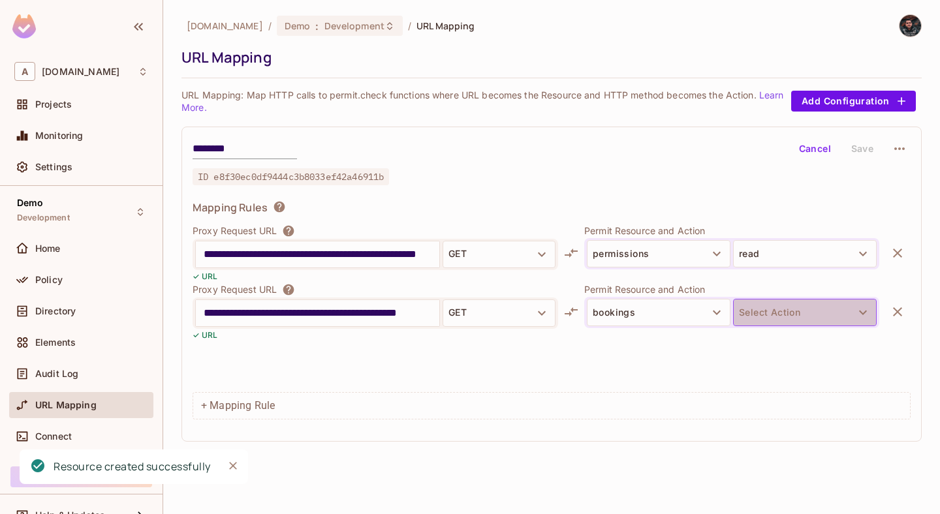
click at [786, 309] on button "Select Action" at bounding box center [805, 312] width 144 height 27
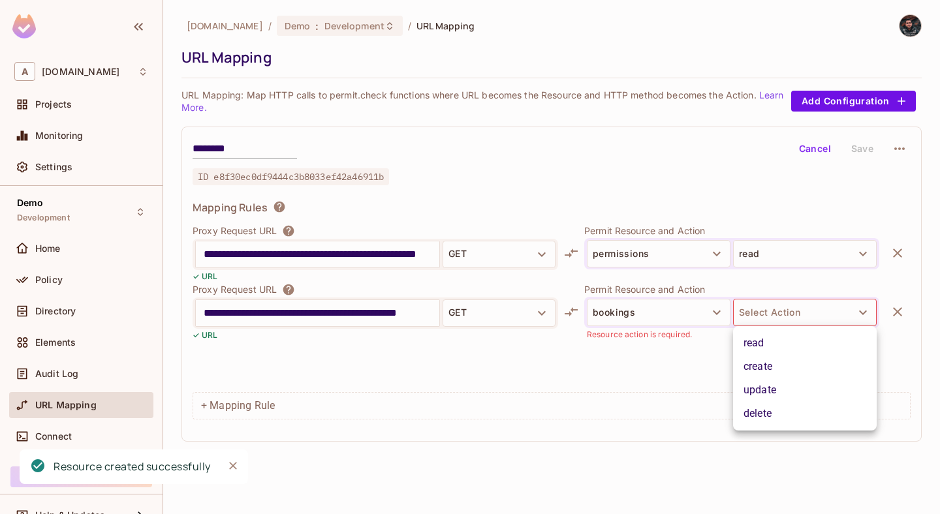
click at [778, 349] on li "read" at bounding box center [805, 344] width 144 height 24
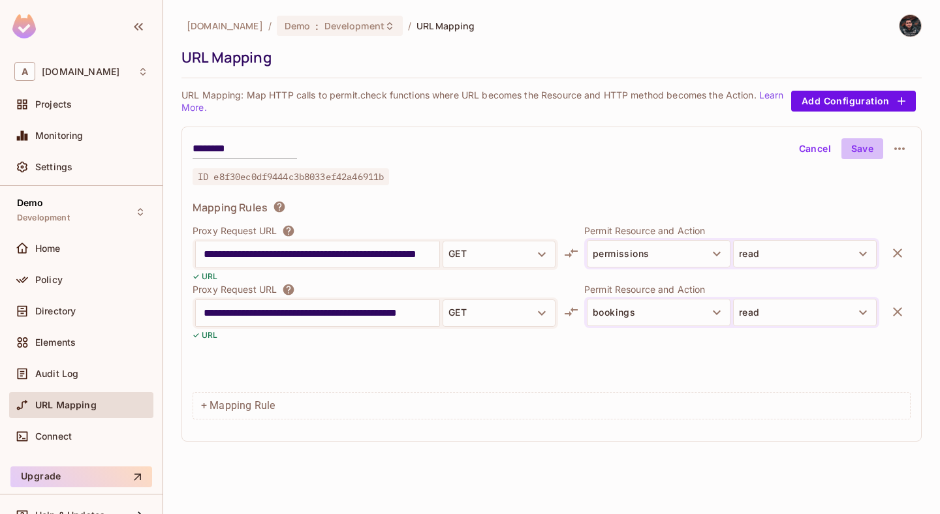
click at [864, 148] on button "Save" at bounding box center [863, 148] width 42 height 21
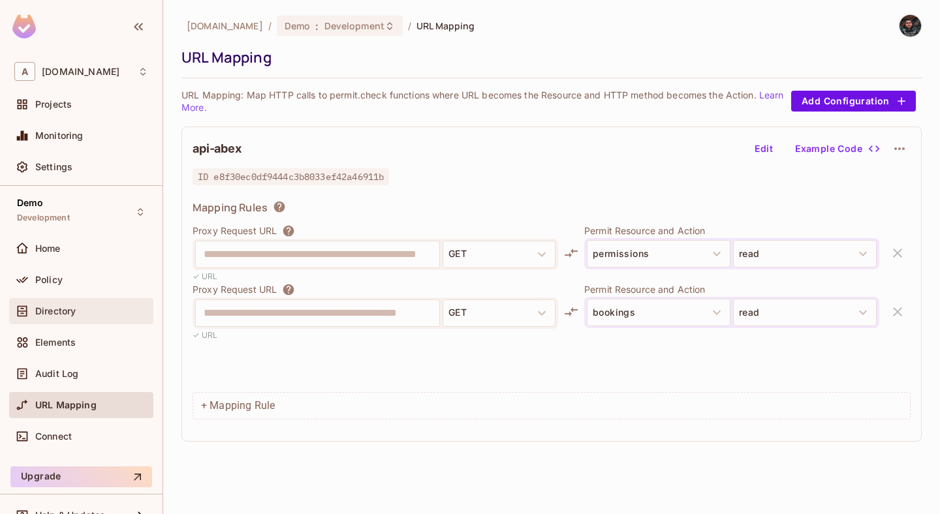
click at [89, 313] on div "Directory" at bounding box center [91, 311] width 113 height 10
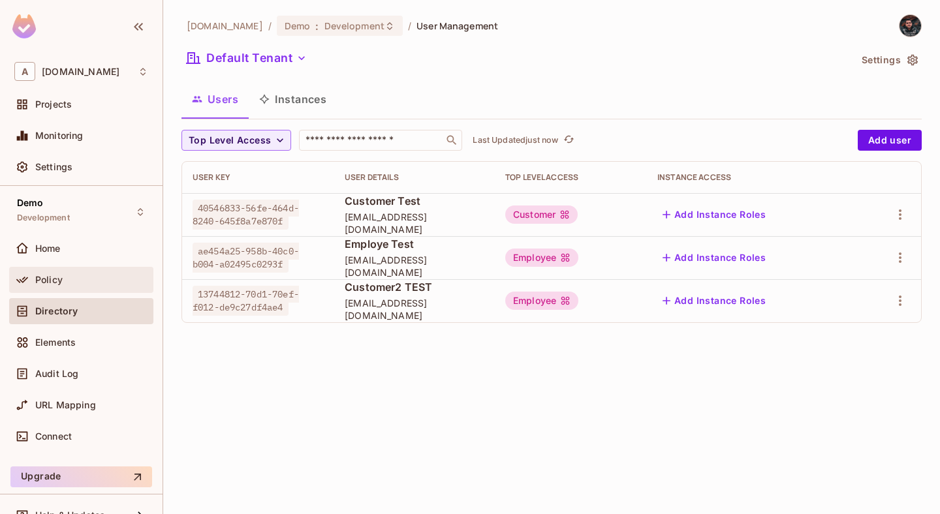
click at [88, 272] on div "Policy" at bounding box center [81, 280] width 134 height 16
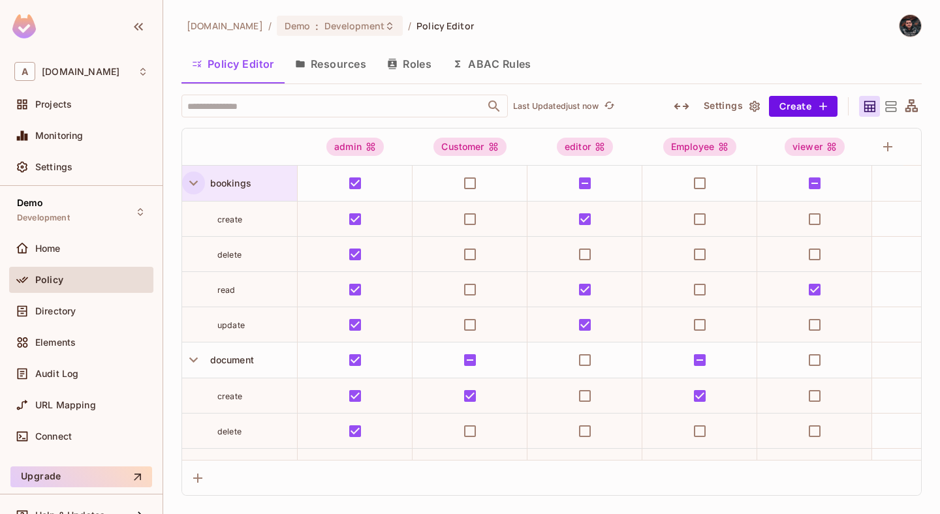
click at [188, 184] on icon "button" at bounding box center [194, 183] width 18 height 18
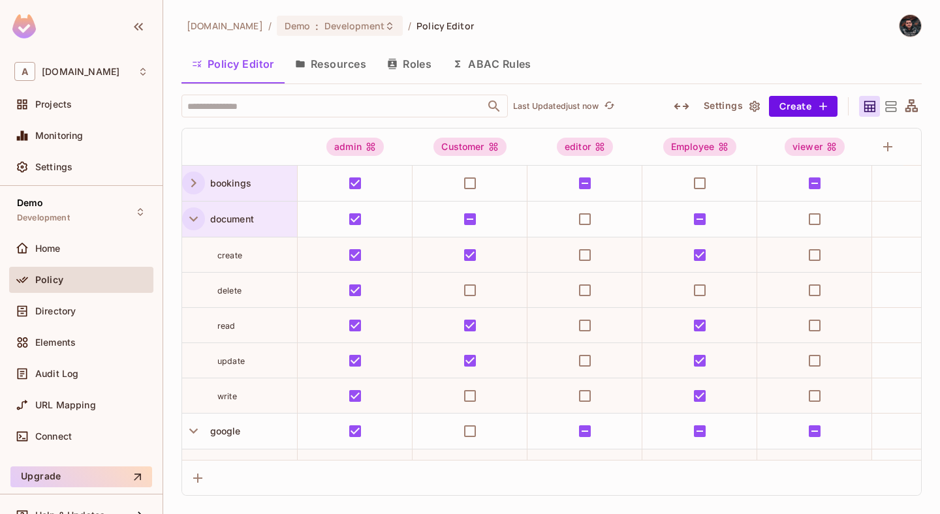
click at [190, 223] on icon "button" at bounding box center [194, 219] width 18 height 18
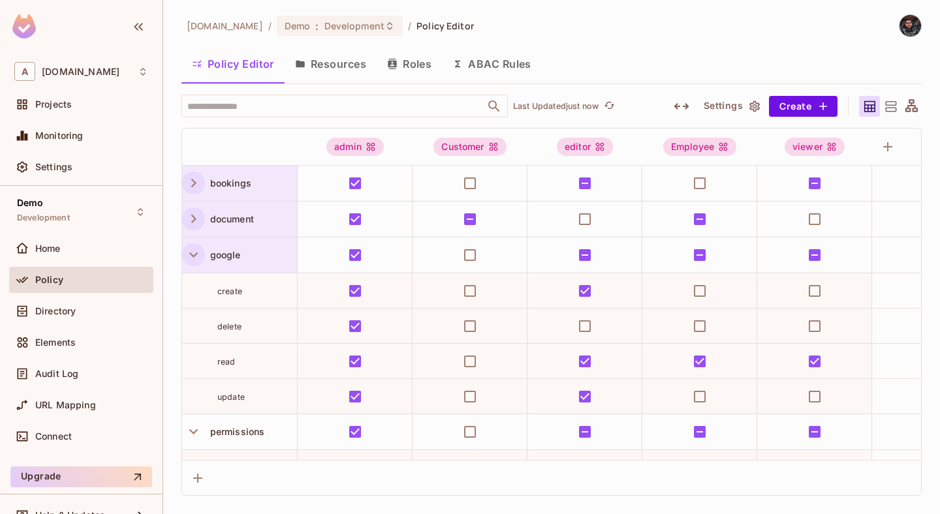
click at [190, 249] on icon "button" at bounding box center [194, 255] width 18 height 18
click at [198, 186] on icon "button" at bounding box center [194, 183] width 18 height 18
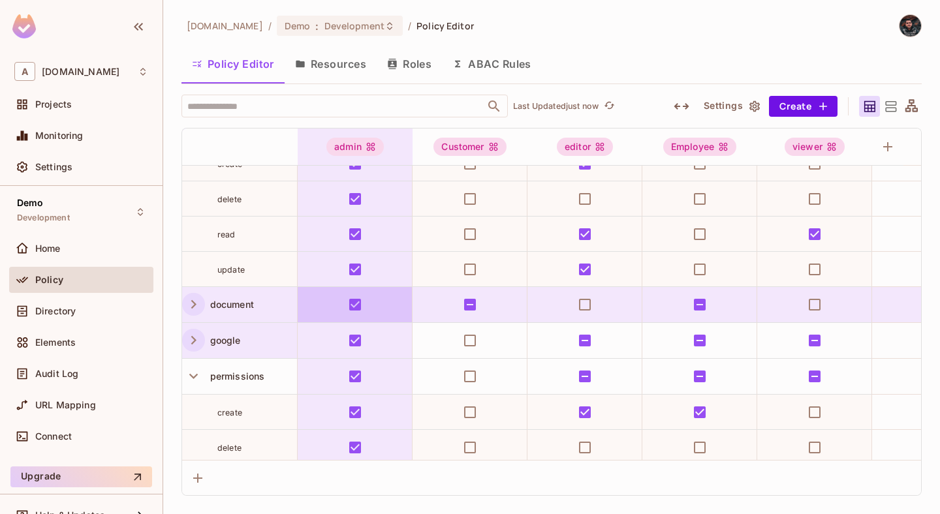
scroll to position [63, 0]
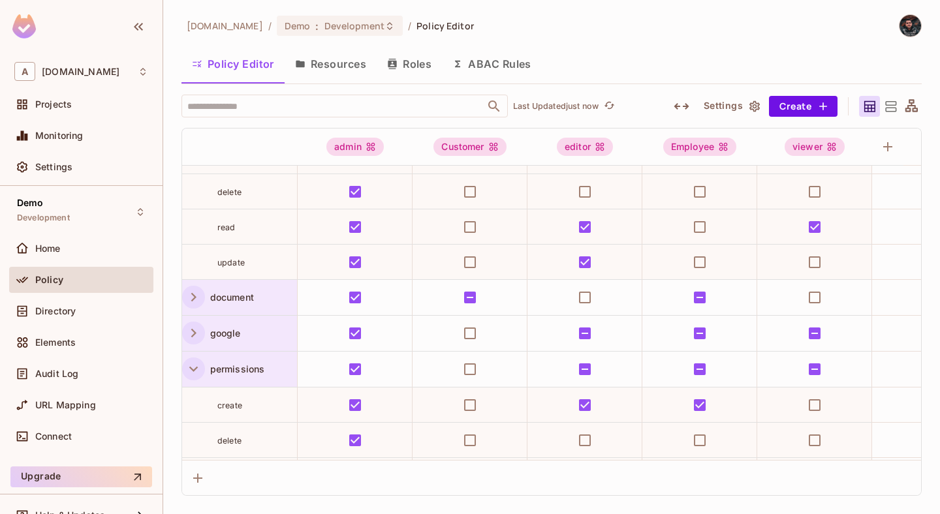
click at [195, 373] on icon "button" at bounding box center [194, 369] width 18 height 18
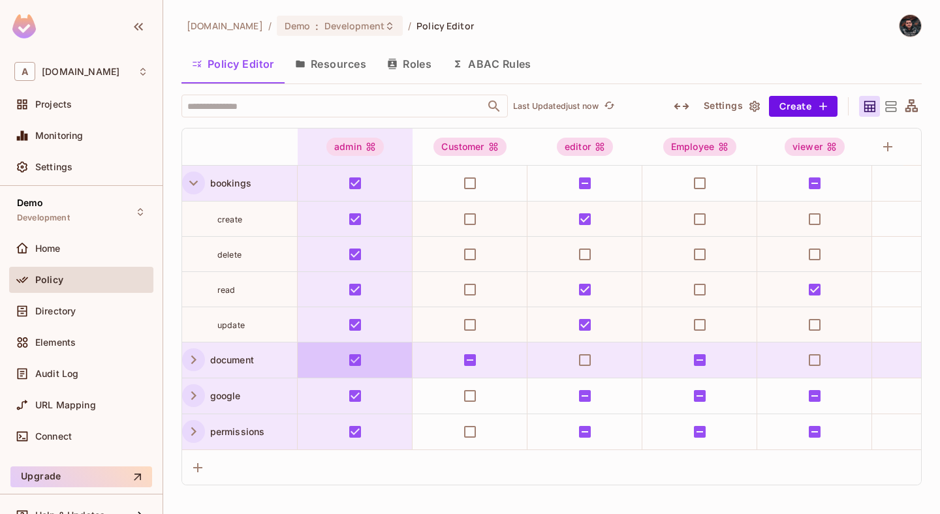
scroll to position [0, 0]
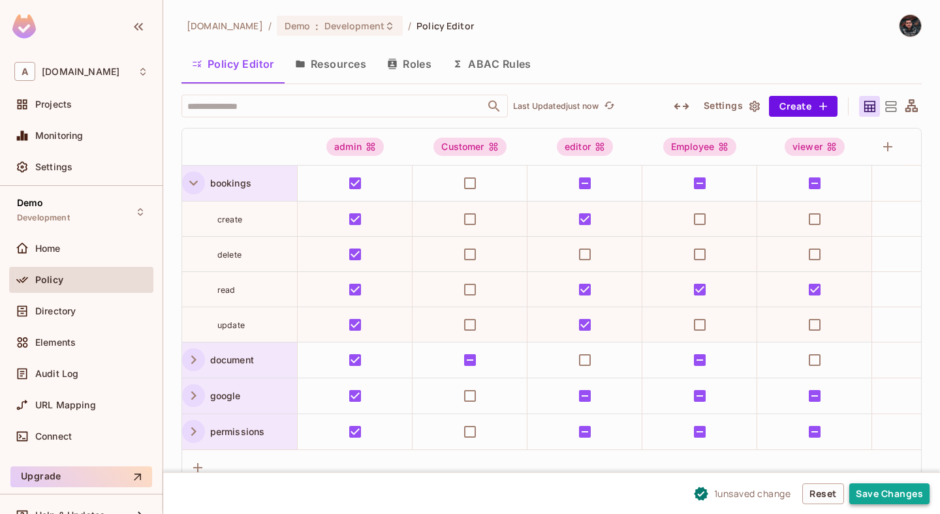
click at [866, 504] on button "Save Changes" at bounding box center [889, 494] width 80 height 21
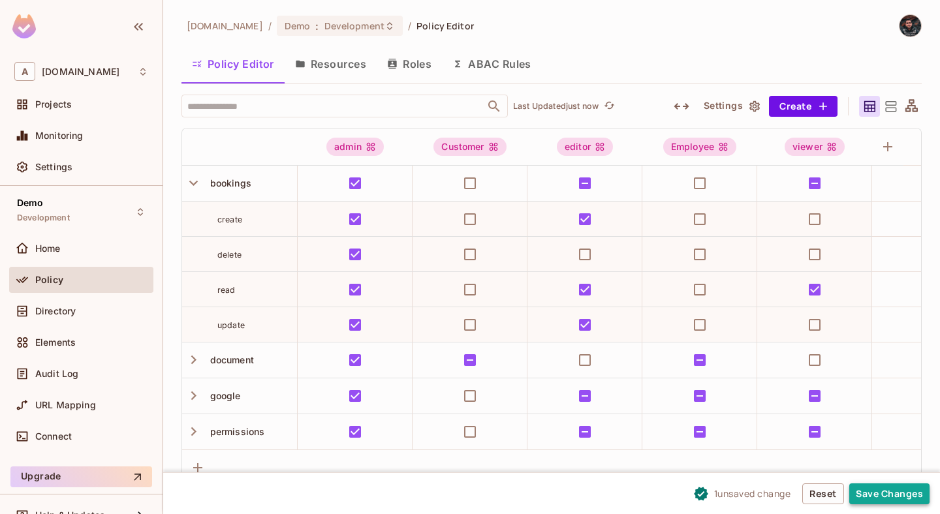
click at [885, 500] on button "Save Changes" at bounding box center [889, 494] width 80 height 21
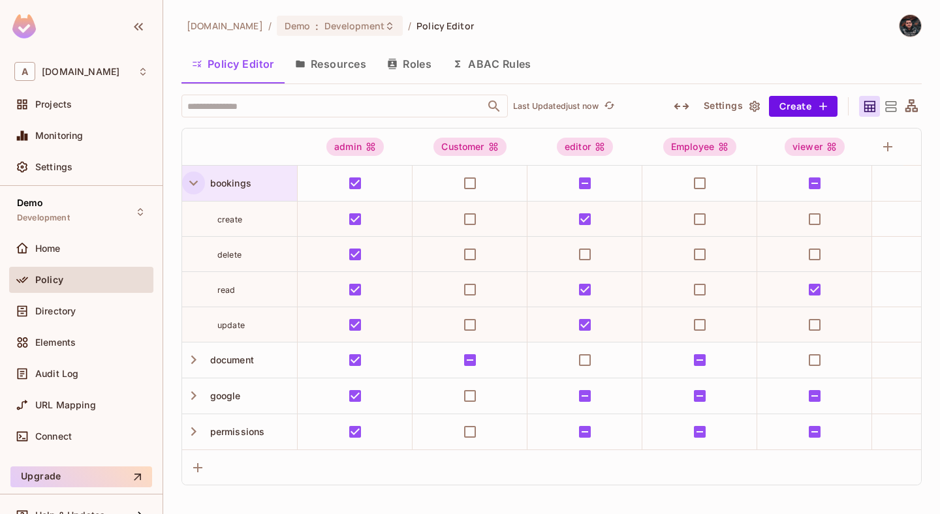
click at [196, 188] on icon "button" at bounding box center [194, 183] width 18 height 18
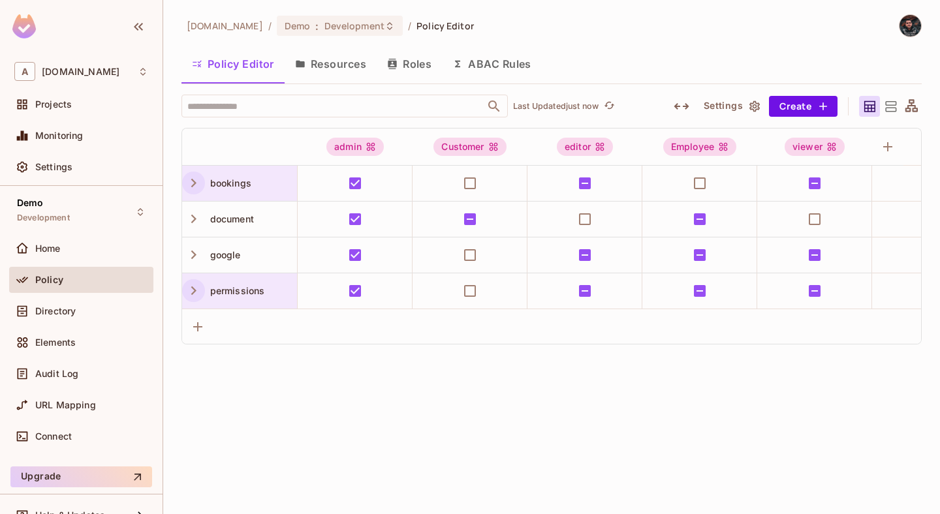
click at [195, 286] on icon "button" at bounding box center [194, 291] width 18 height 18
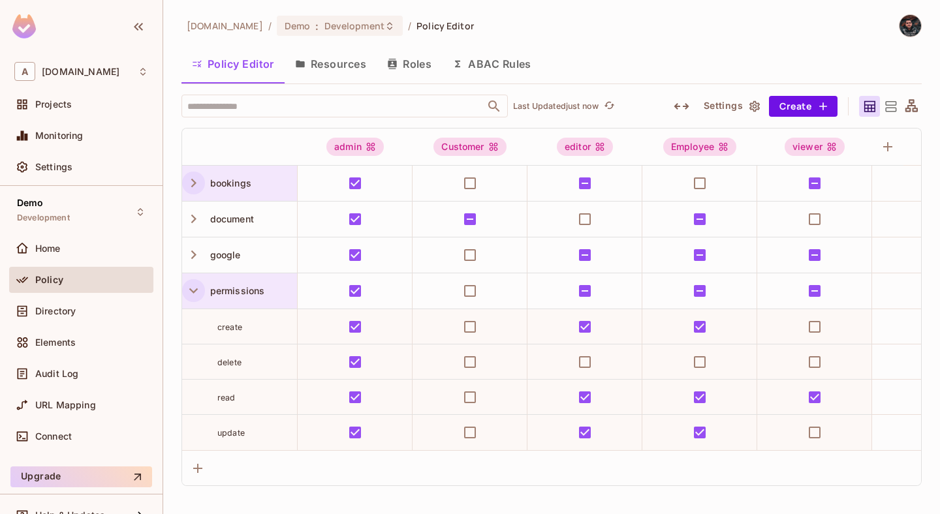
click at [195, 286] on icon "button" at bounding box center [194, 291] width 18 height 18
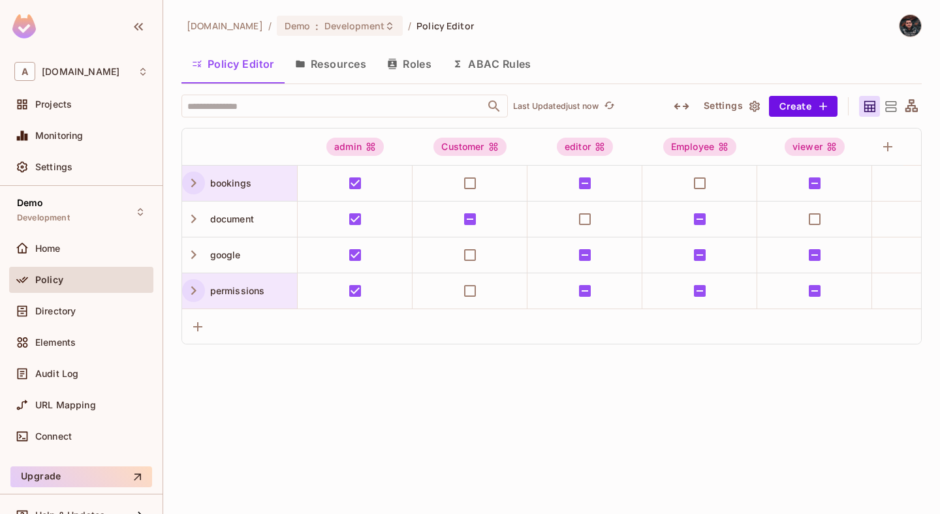
click at [238, 188] on span "bookings" at bounding box center [228, 183] width 46 height 11
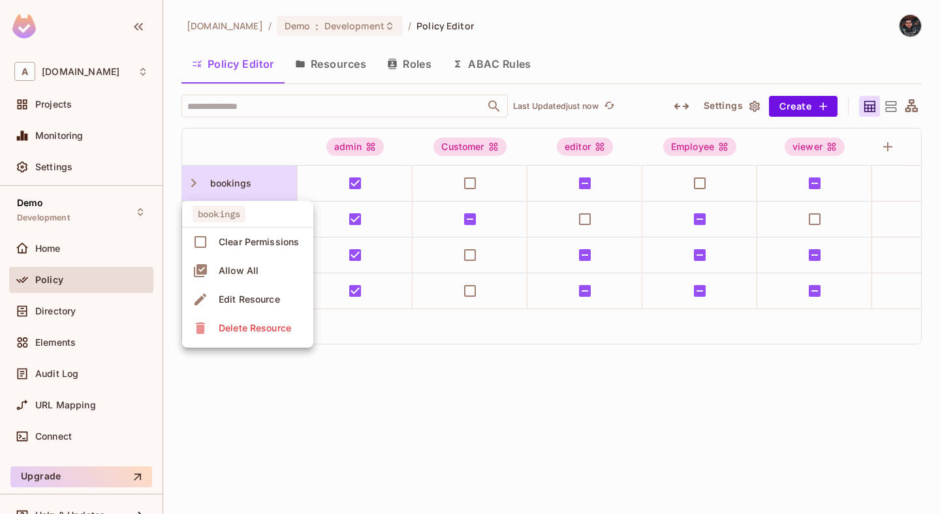
click at [424, 424] on div at bounding box center [470, 257] width 940 height 514
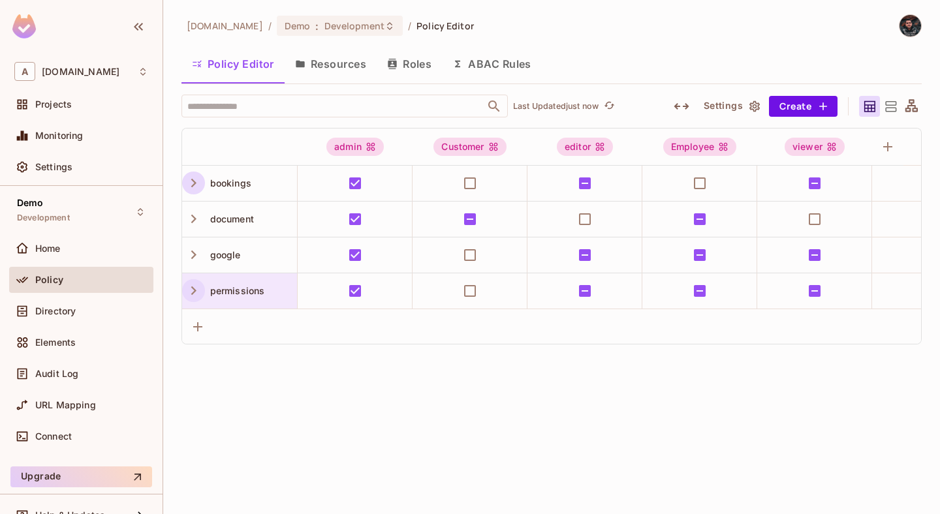
click at [189, 180] on icon "button" at bounding box center [194, 183] width 18 height 18
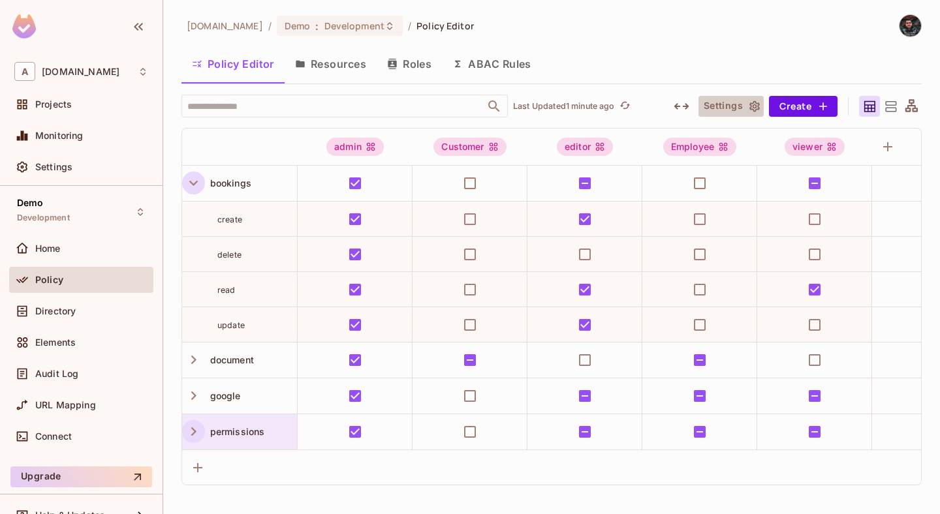
click at [763, 104] on button "Settings" at bounding box center [731, 106] width 65 height 21
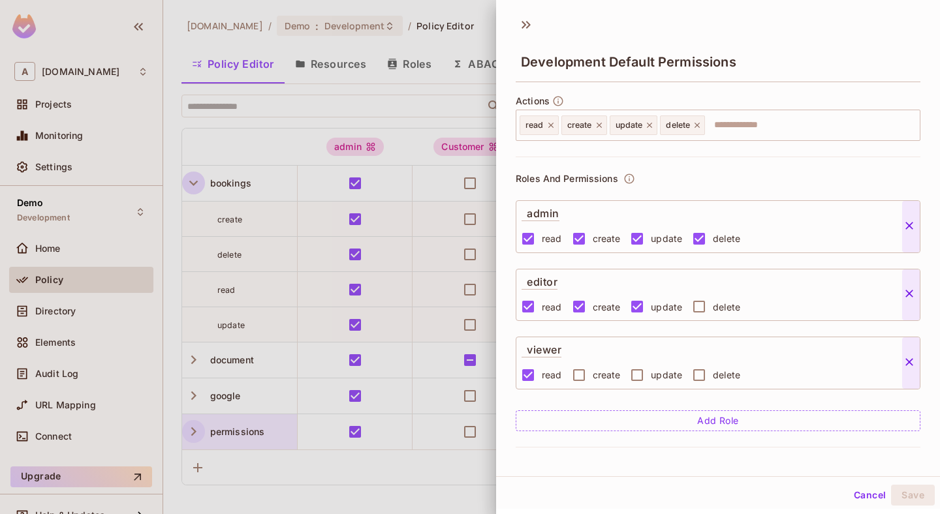
click at [283, 51] on div at bounding box center [470, 257] width 940 height 514
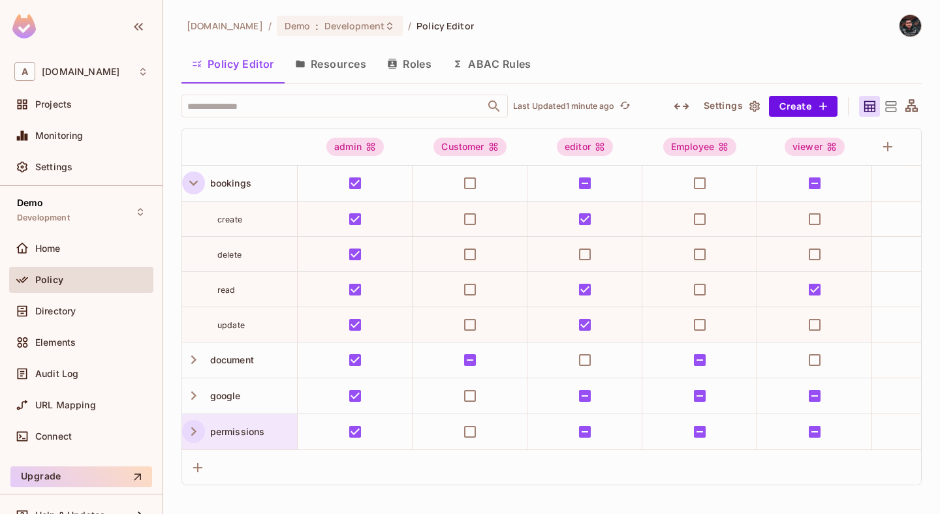
click at [327, 60] on button "Resources" at bounding box center [331, 64] width 92 height 33
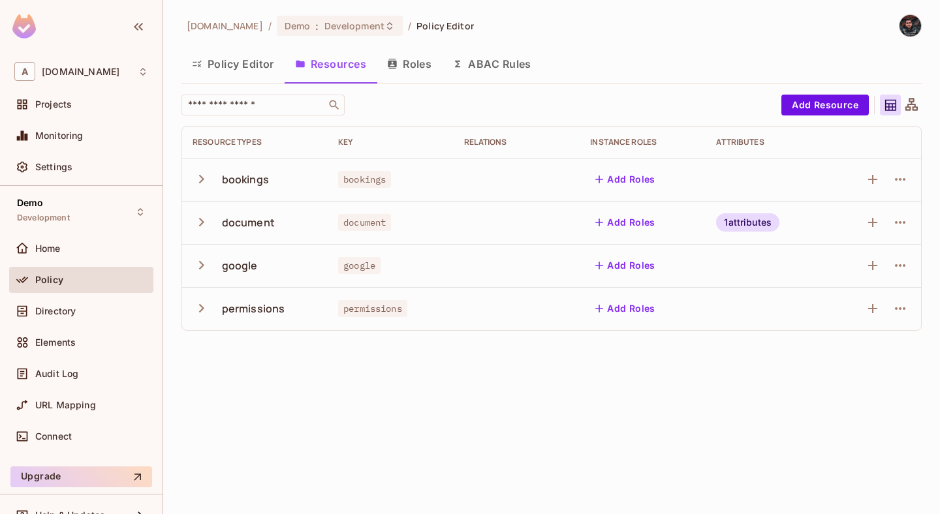
click at [741, 221] on div "1 attributes" at bounding box center [747, 222] width 63 height 18
click at [738, 184] on div at bounding box center [470, 257] width 940 height 514
click at [631, 170] on button "Add Roles" at bounding box center [625, 179] width 71 height 21
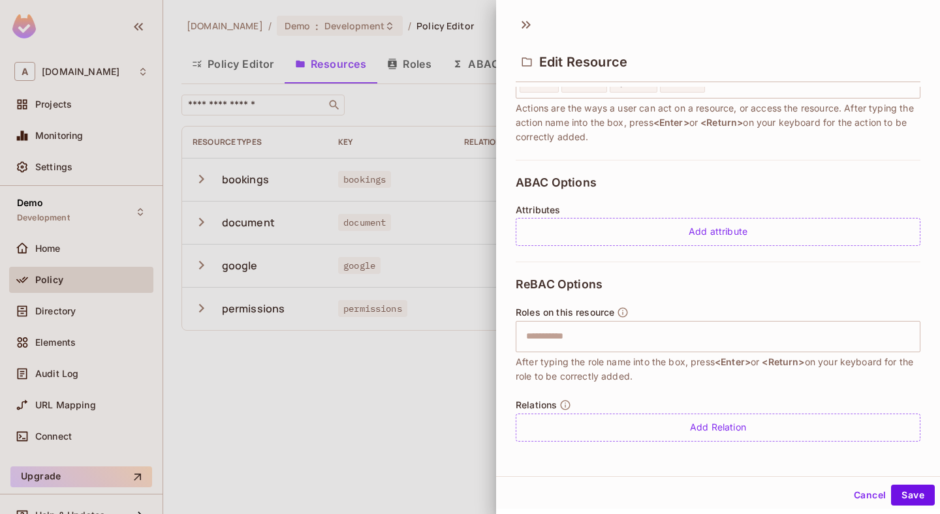
scroll to position [186, 0]
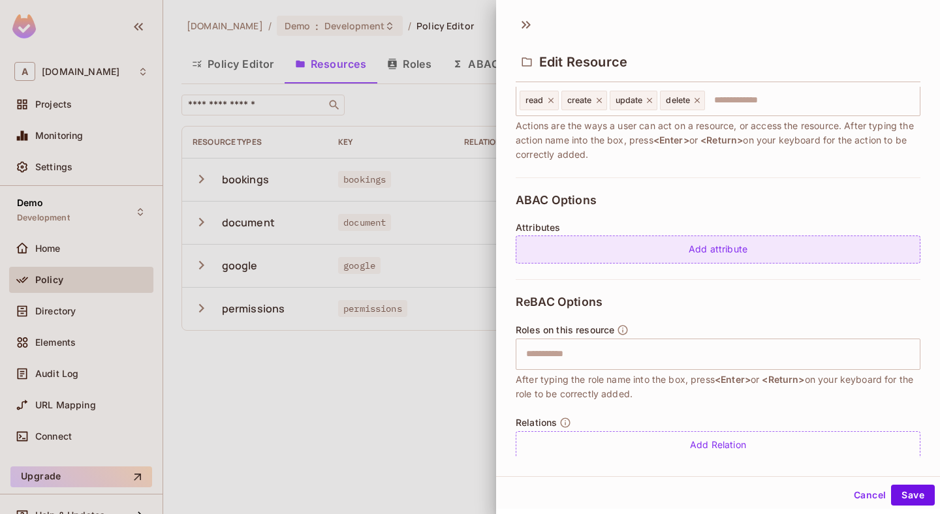
click at [681, 252] on div "Add attribute" at bounding box center [718, 250] width 405 height 28
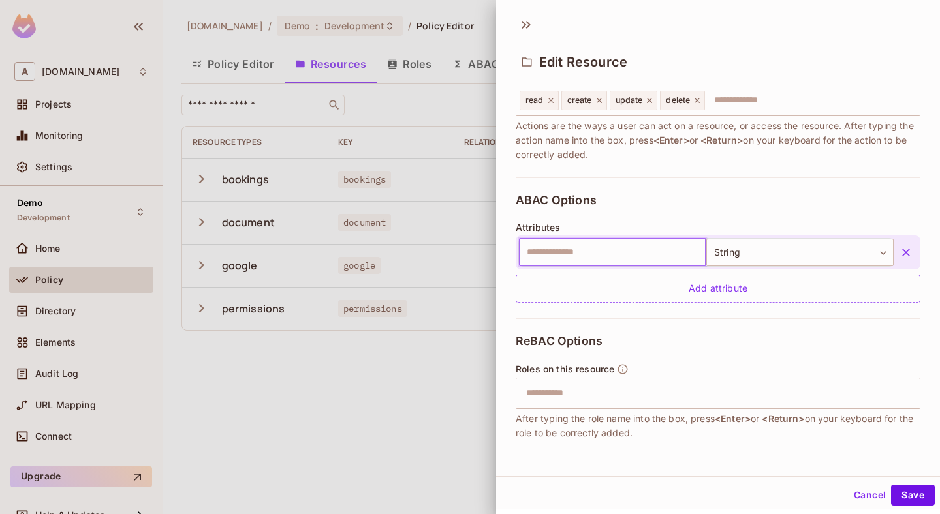
click at [674, 250] on input "text" at bounding box center [612, 252] width 187 height 27
click at [735, 257] on body "A abclojistik.com Projects Monitoring Settings Demo Development Home Policy Dir…" at bounding box center [470, 257] width 940 height 514
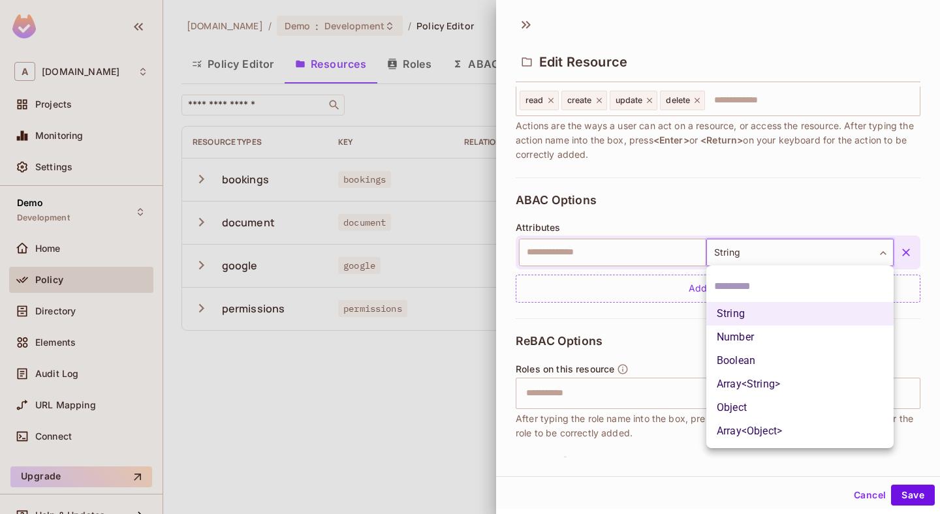
click at [735, 257] on div at bounding box center [470, 257] width 940 height 514
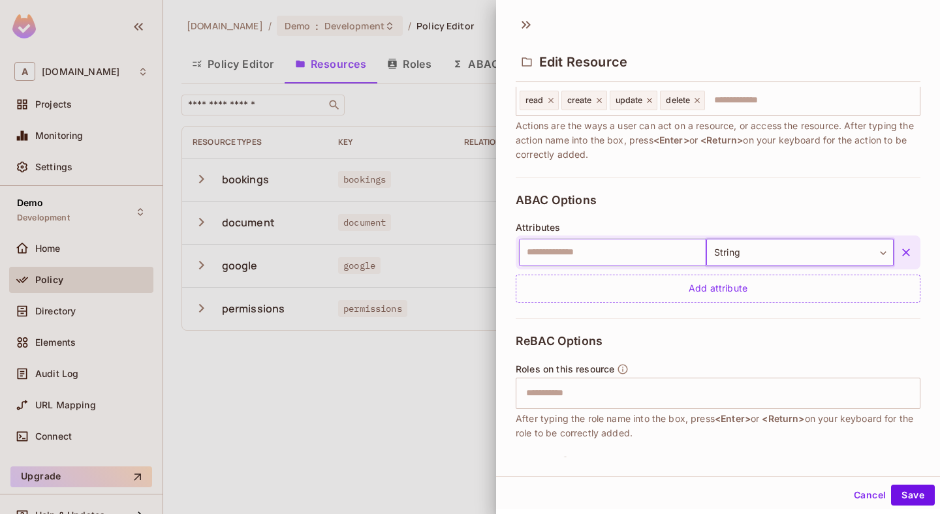
click at [660, 257] on input "text" at bounding box center [612, 252] width 187 height 27
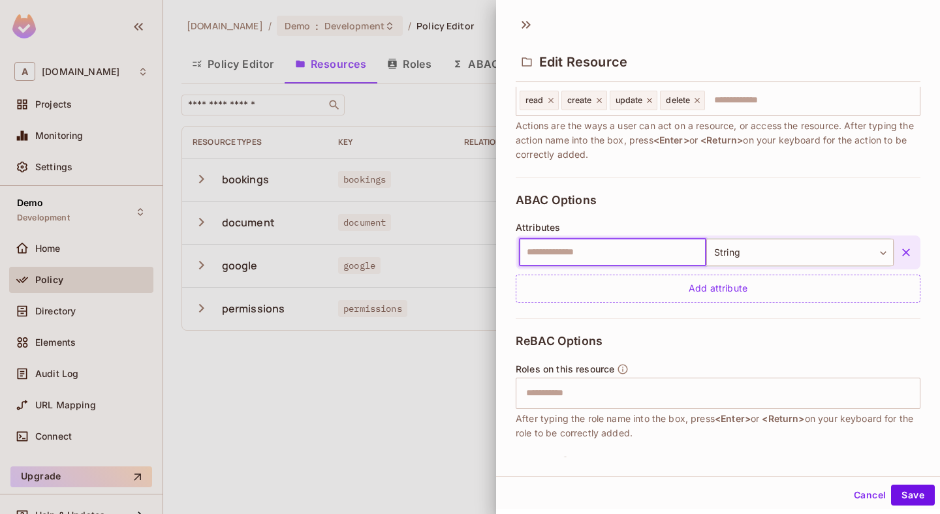
click at [903, 246] on icon "button" at bounding box center [906, 252] width 13 height 13
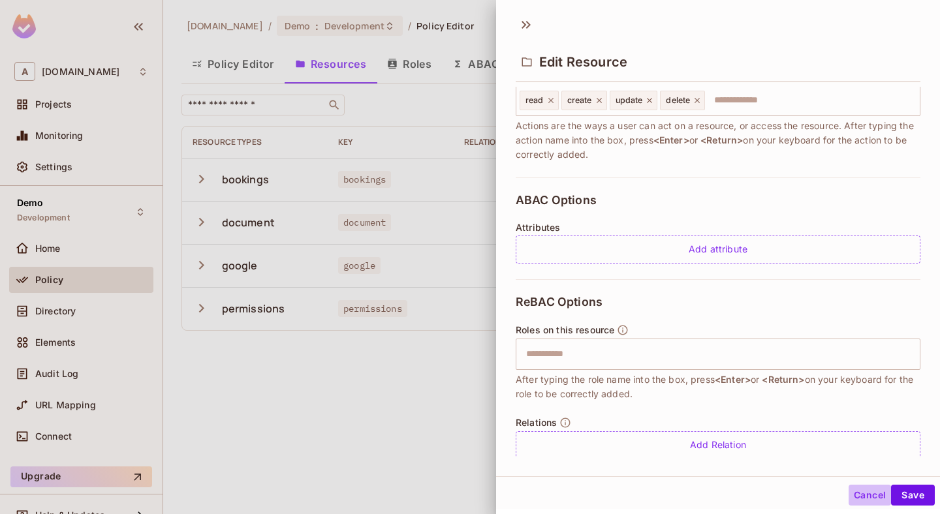
click at [879, 496] on button "Cancel" at bounding box center [870, 495] width 42 height 21
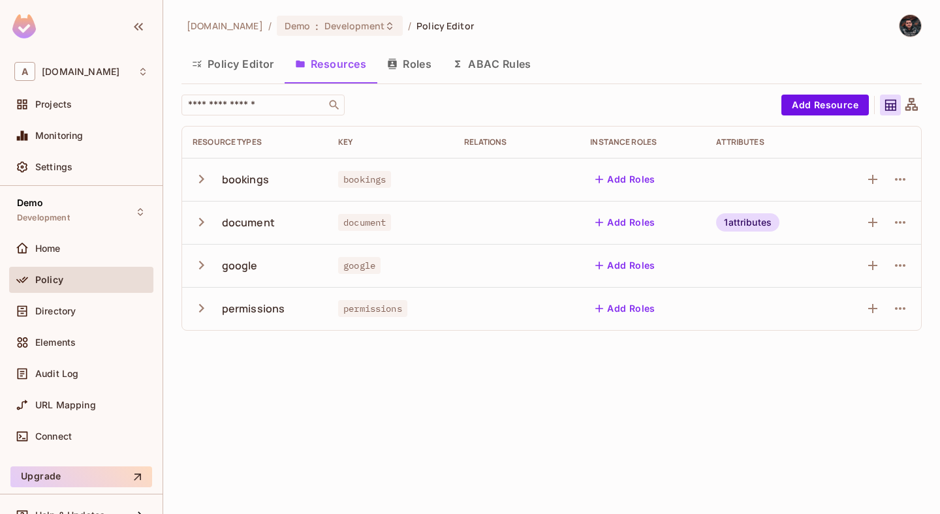
click at [236, 182] on div "bookings" at bounding box center [245, 179] width 47 height 14
click at [925, 104] on div "abclojistik.com / Demo : Development / Policy Editor Policy Editor Resources Ro…" at bounding box center [551, 257] width 777 height 514
click at [915, 104] on icon at bounding box center [912, 104] width 12 height 12
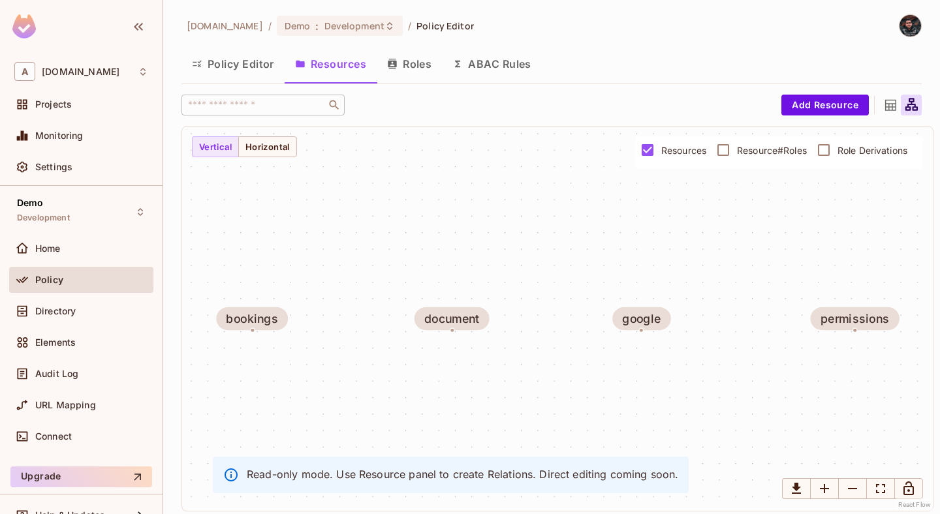
click at [888, 104] on icon at bounding box center [890, 105] width 11 height 11
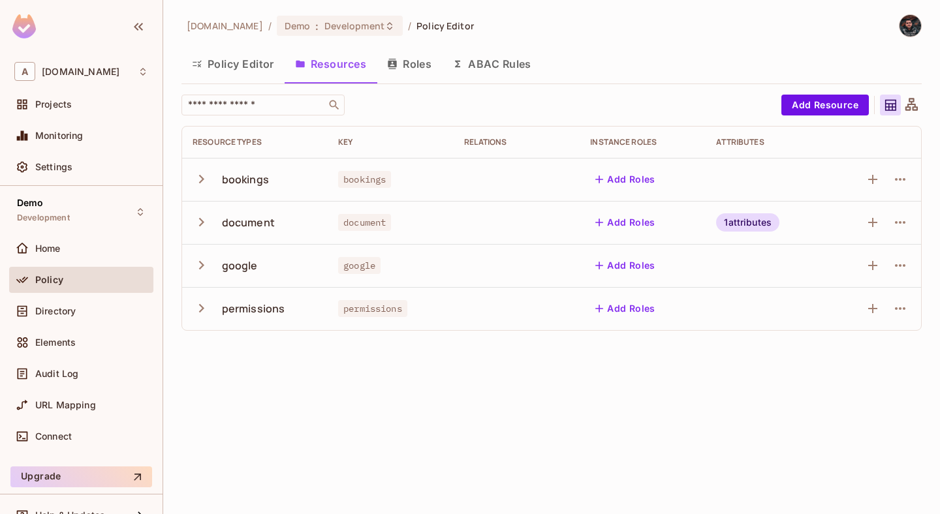
click at [218, 66] on button "Policy Editor" at bounding box center [233, 64] width 103 height 33
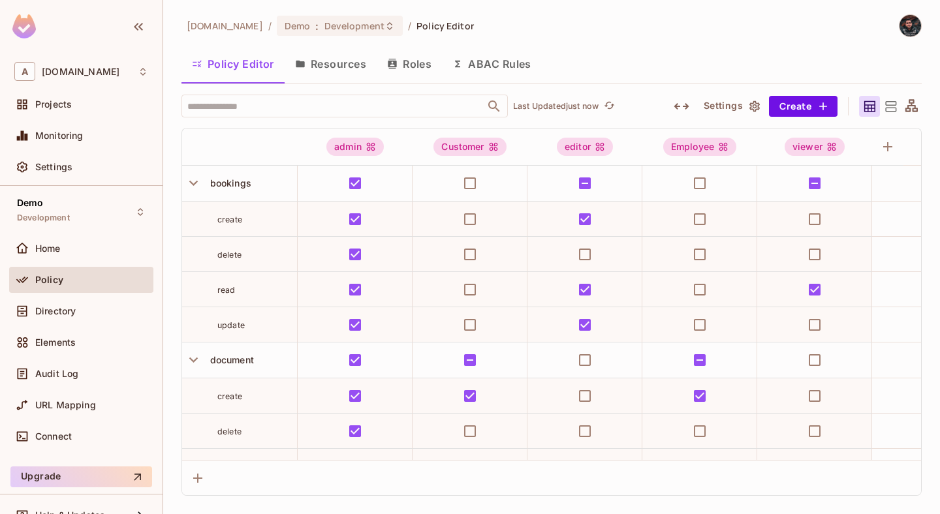
click at [892, 107] on icon at bounding box center [890, 106] width 11 height 10
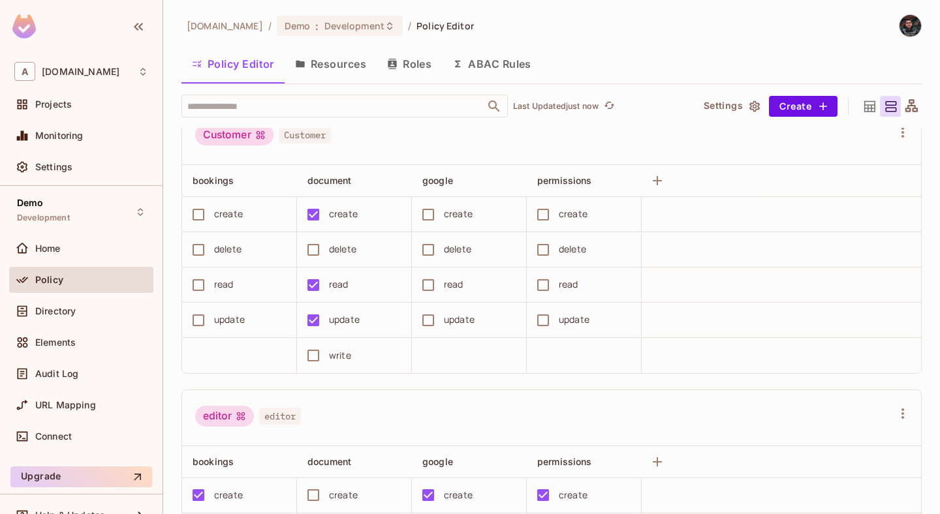
scroll to position [323, 0]
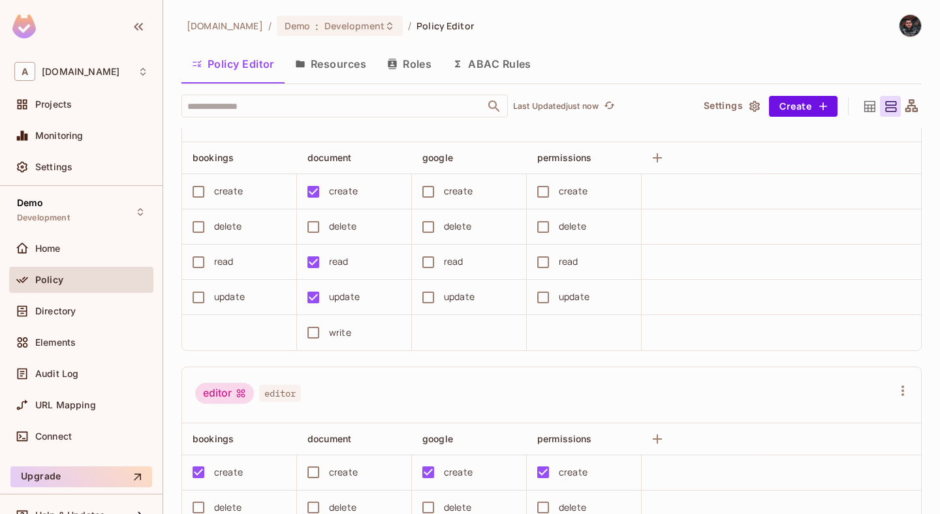
click at [869, 110] on icon at bounding box center [870, 107] width 16 height 16
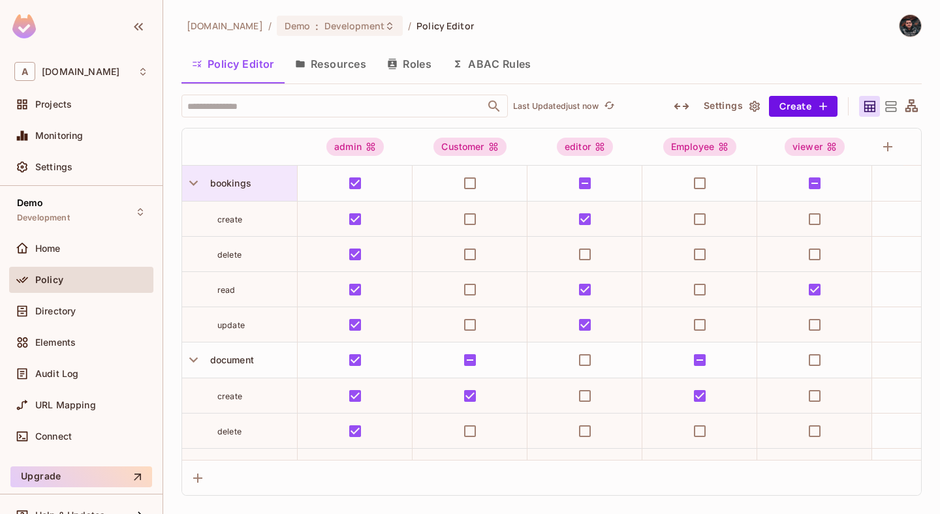
click at [217, 185] on span "bookings" at bounding box center [228, 183] width 46 height 11
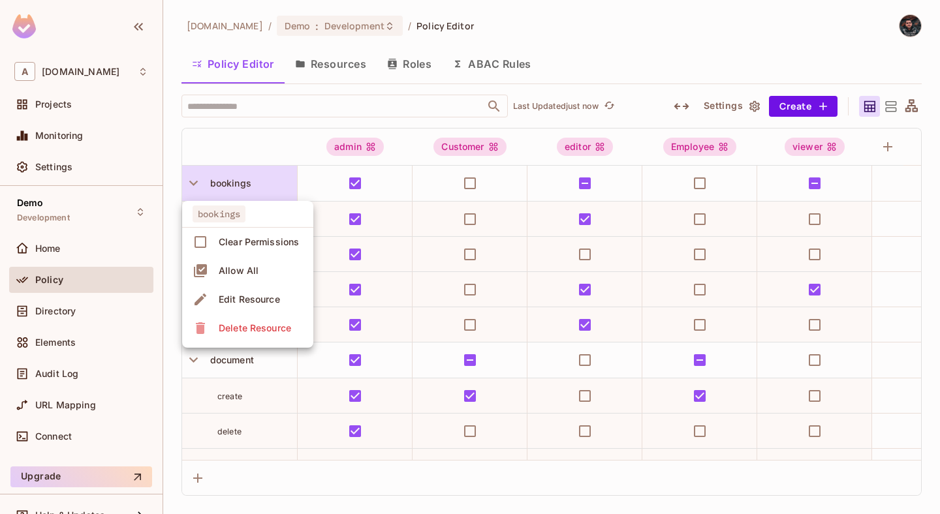
click at [206, 146] on div at bounding box center [470, 257] width 940 height 514
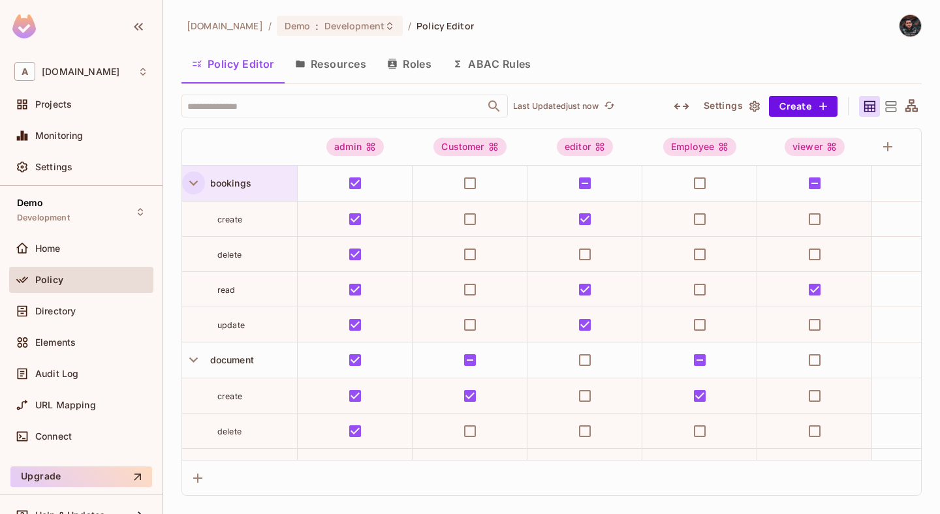
click at [190, 180] on icon "button" at bounding box center [194, 183] width 18 height 18
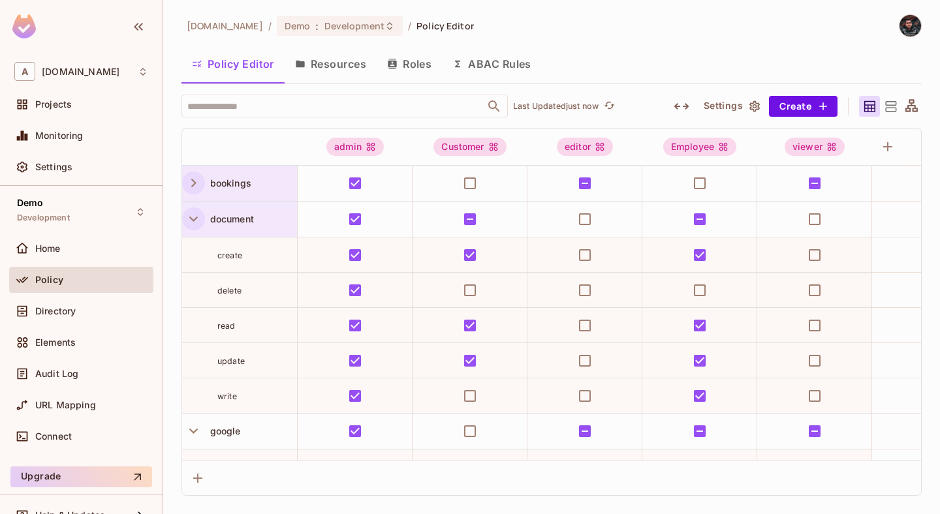
click at [191, 213] on icon "button" at bounding box center [194, 219] width 18 height 18
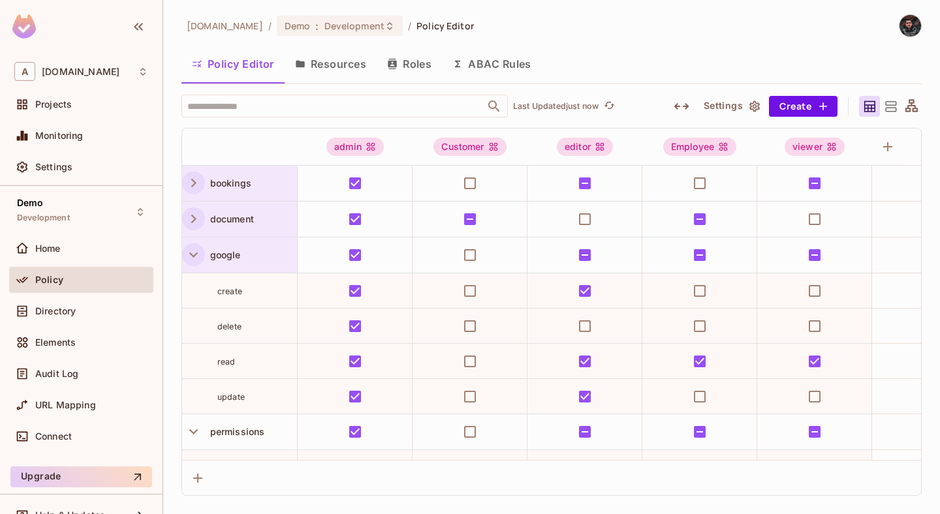
click at [189, 255] on icon "button" at bounding box center [194, 255] width 18 height 18
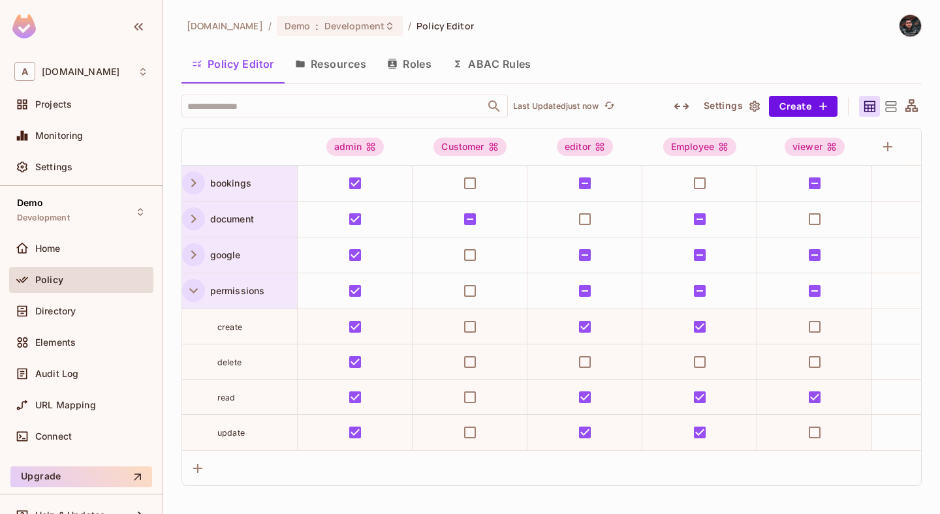
click at [189, 292] on icon "button" at bounding box center [194, 291] width 18 height 18
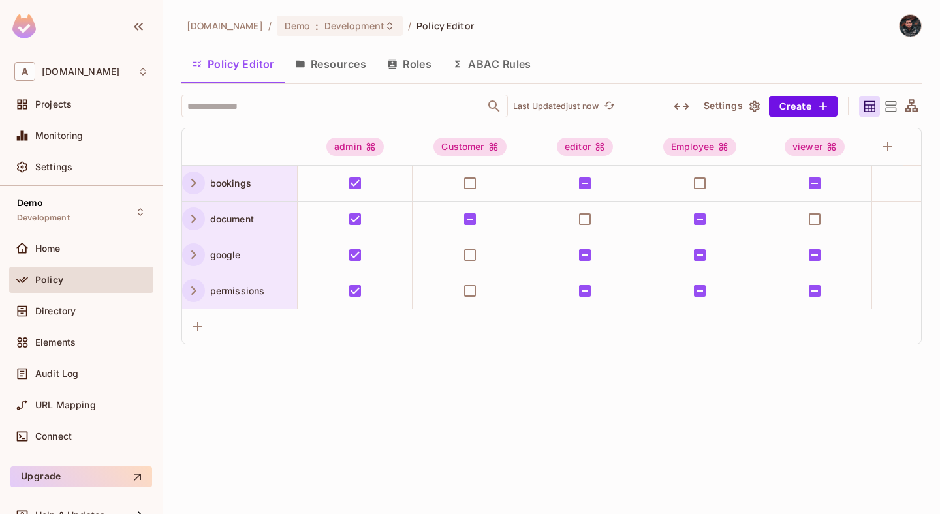
click at [450, 410] on div "abclojistik.com / Demo : Development / Policy Editor Policy Editor Resources Ro…" at bounding box center [551, 257] width 777 height 514
click at [98, 414] on div "URL Mapping" at bounding box center [81, 405] width 144 height 26
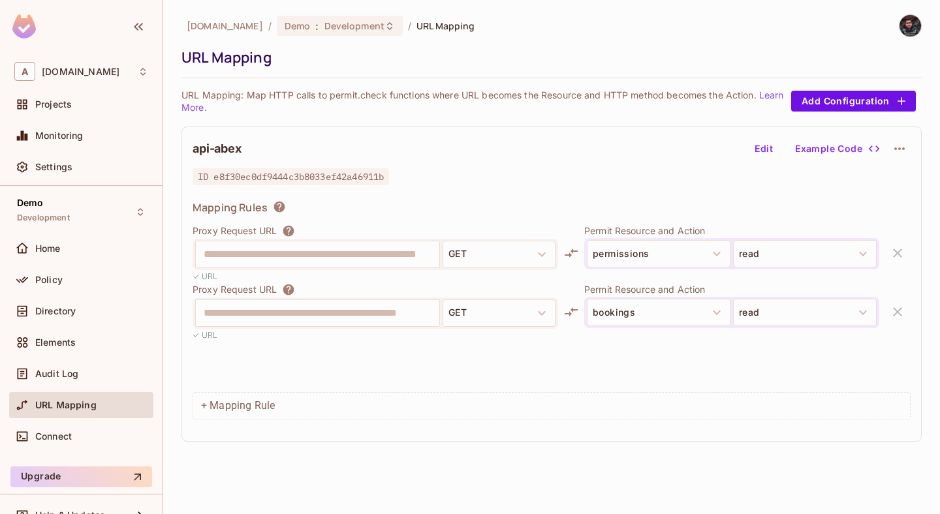
scroll to position [0, 10]
click at [89, 302] on div "Directory" at bounding box center [81, 311] width 144 height 26
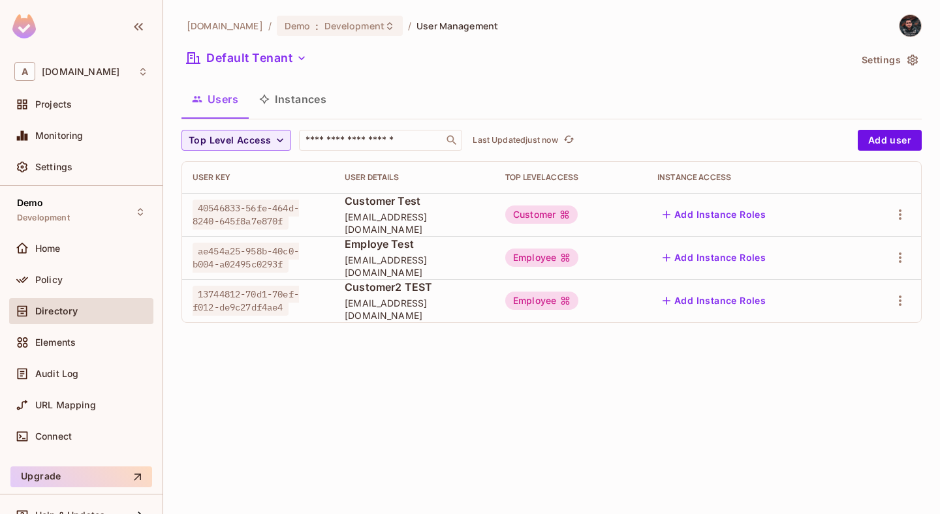
click at [83, 355] on div "Elements" at bounding box center [81, 345] width 144 height 31
click at [83, 341] on div "Elements" at bounding box center [91, 343] width 113 height 10
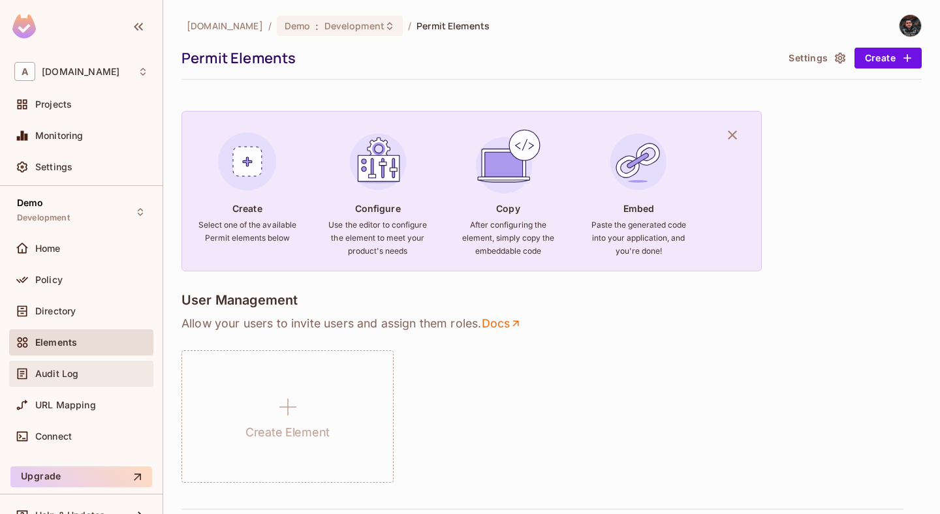
click at [80, 376] on div "Audit Log" at bounding box center [91, 374] width 113 height 10
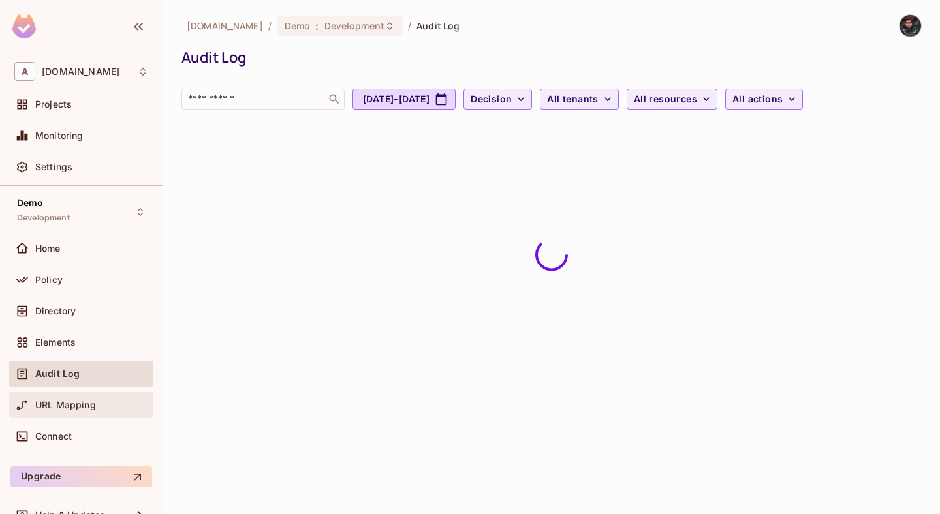
click at [87, 405] on span "URL Mapping" at bounding box center [65, 405] width 61 height 10
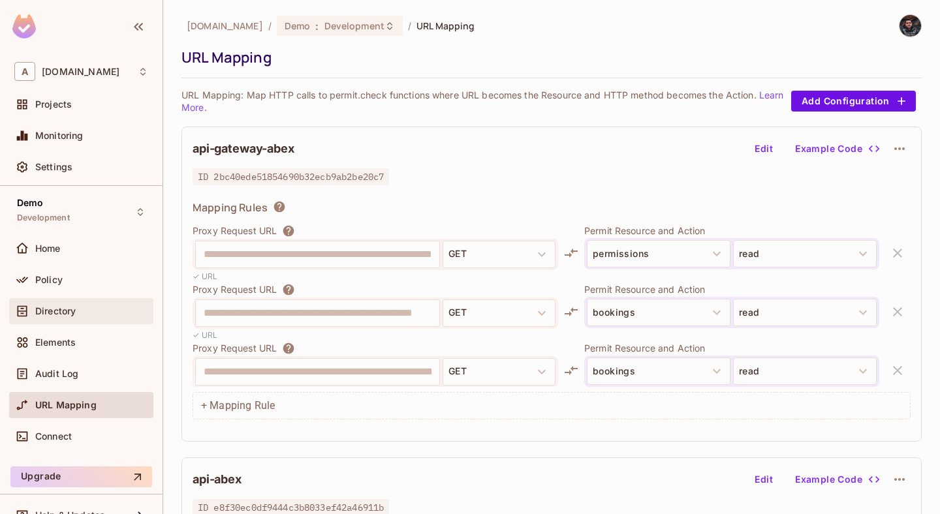
click at [89, 308] on div "Directory" at bounding box center [91, 311] width 113 height 10
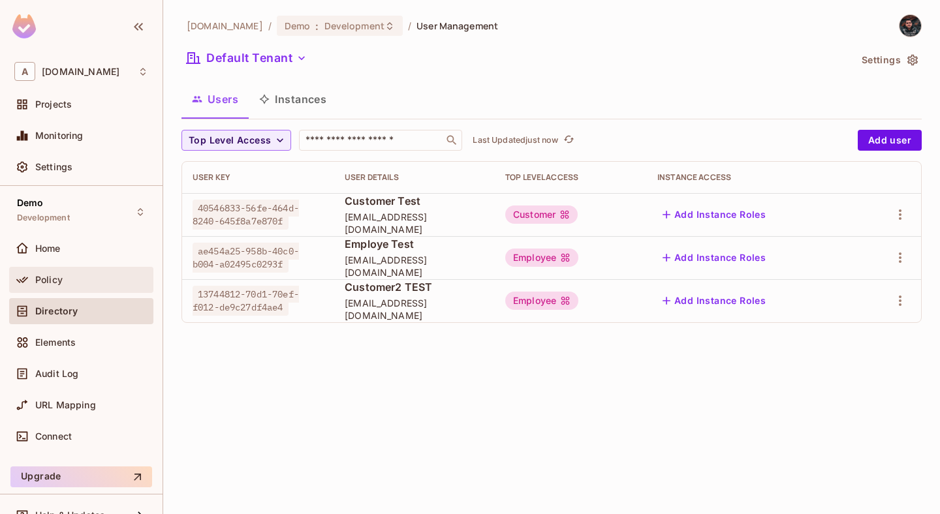
click at [80, 280] on div "Policy" at bounding box center [91, 280] width 113 height 10
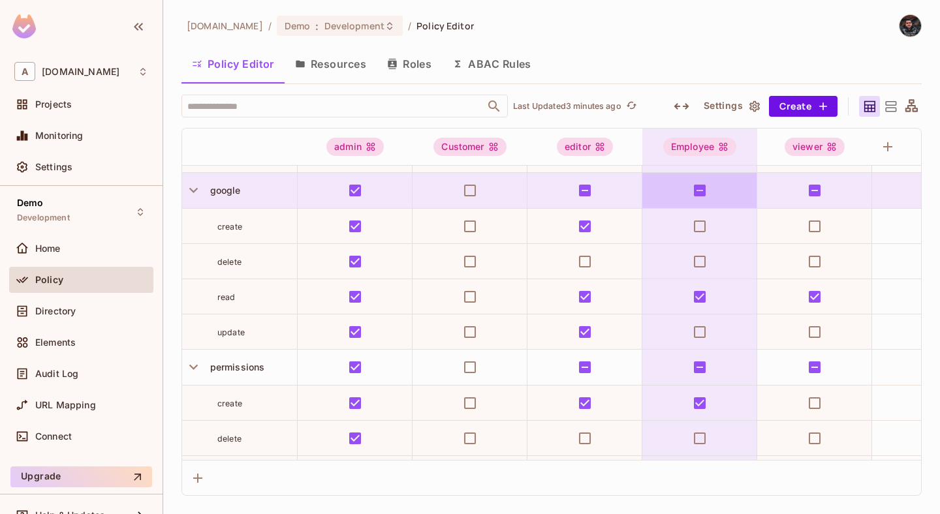
scroll to position [449, 0]
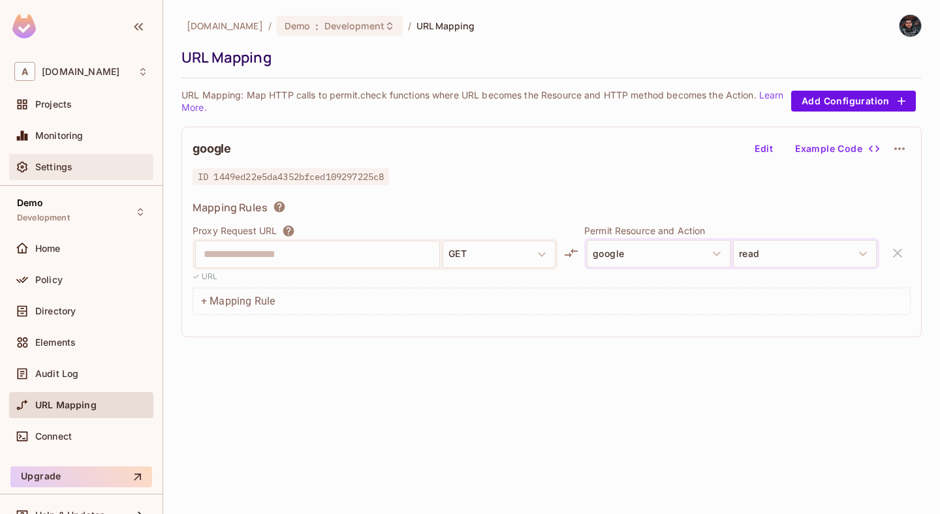
click at [61, 168] on span "Settings" at bounding box center [53, 167] width 37 height 10
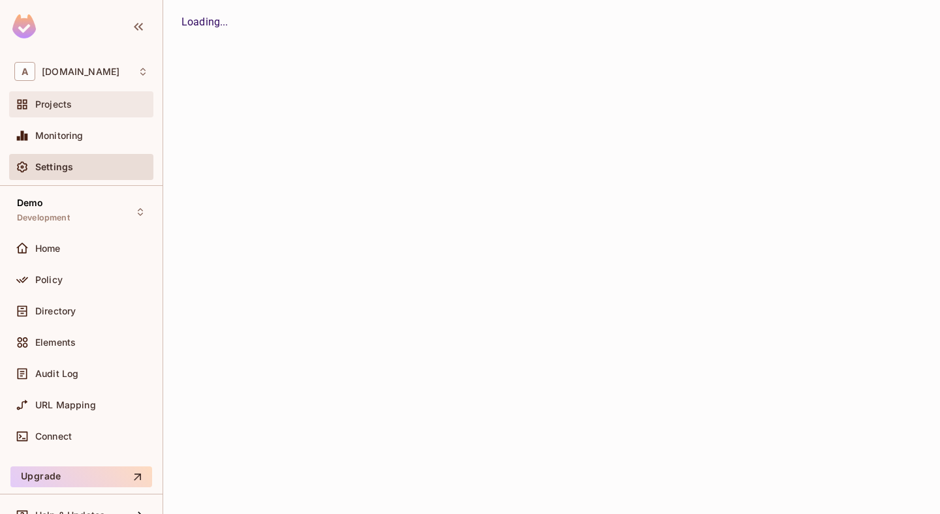
click at [75, 106] on div "Projects" at bounding box center [91, 104] width 113 height 10
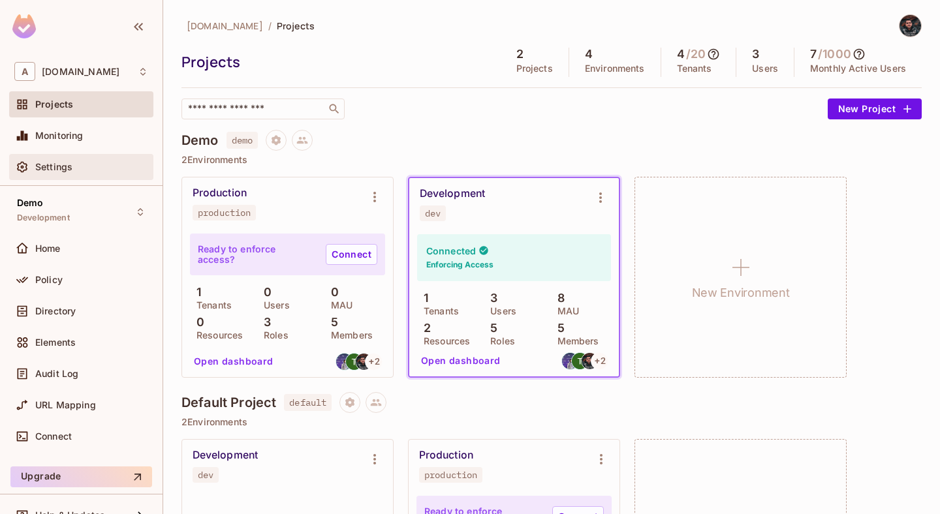
click at [64, 165] on span "Settings" at bounding box center [53, 167] width 37 height 10
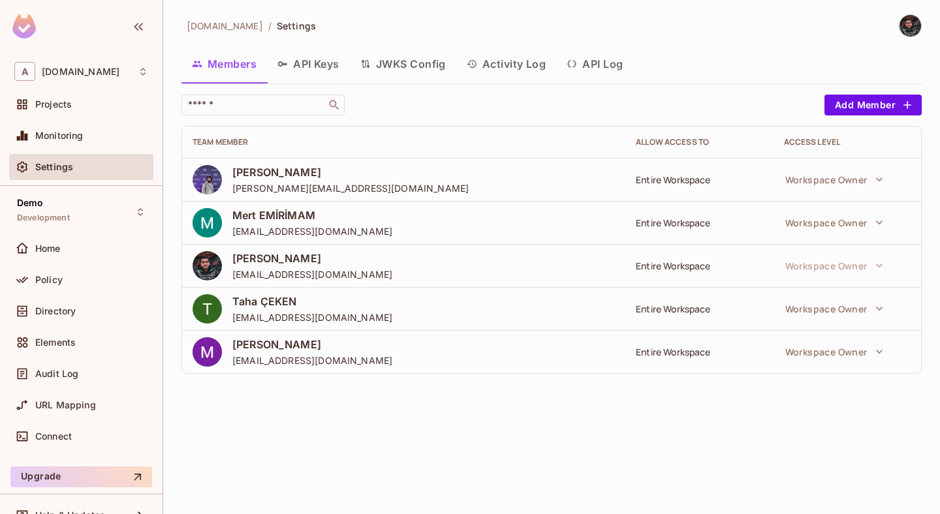
click at [294, 183] on span "mehmet.caliskan@abclojistik.com" at bounding box center [350, 188] width 236 height 12
click at [35, 399] on div "URL Mapping" at bounding box center [81, 406] width 134 height 16
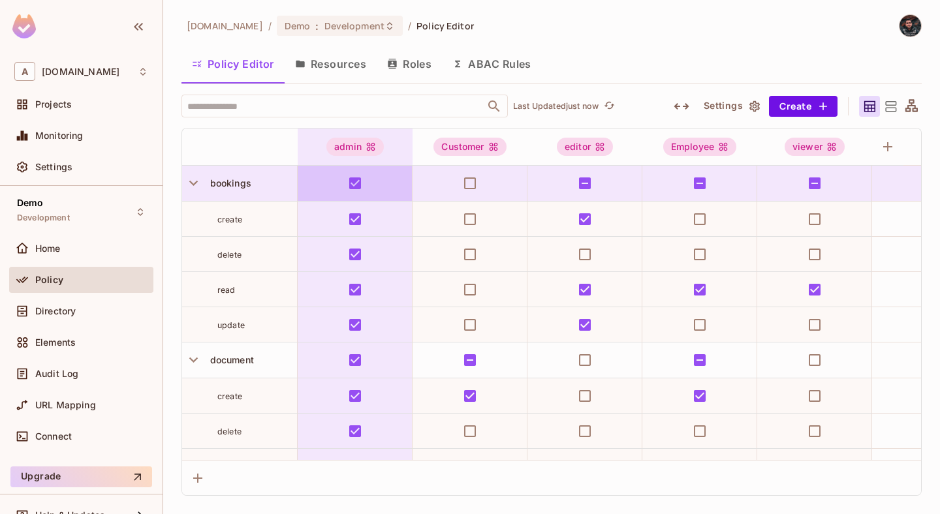
scroll to position [449, 0]
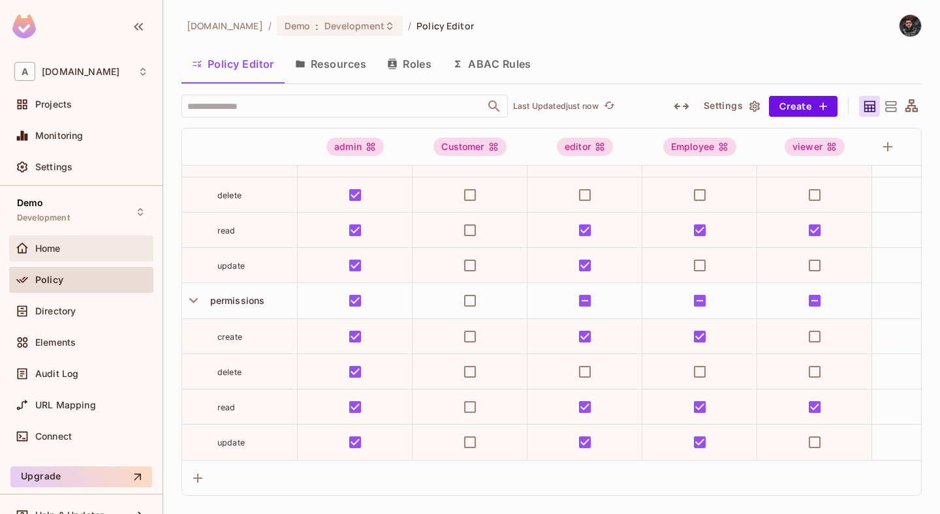
click at [94, 247] on div "Home" at bounding box center [91, 249] width 113 height 10
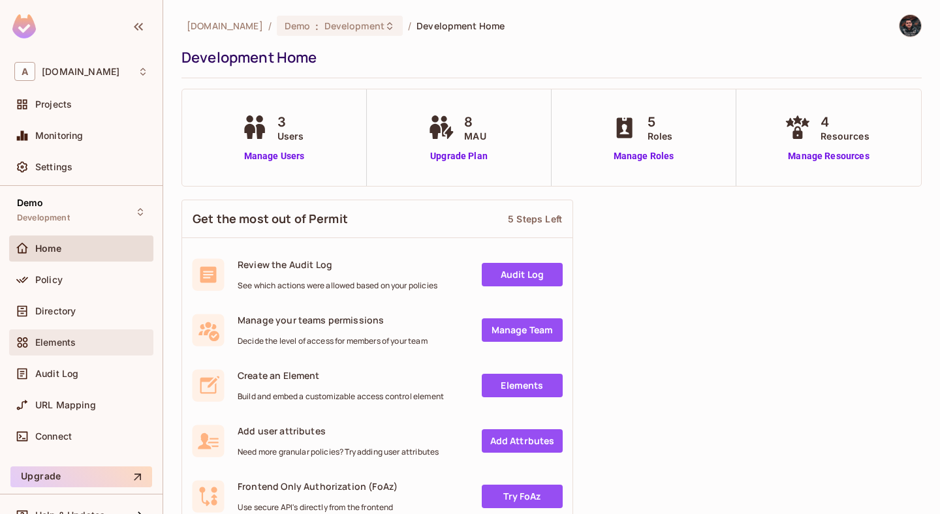
click at [63, 339] on span "Elements" at bounding box center [55, 343] width 40 height 10
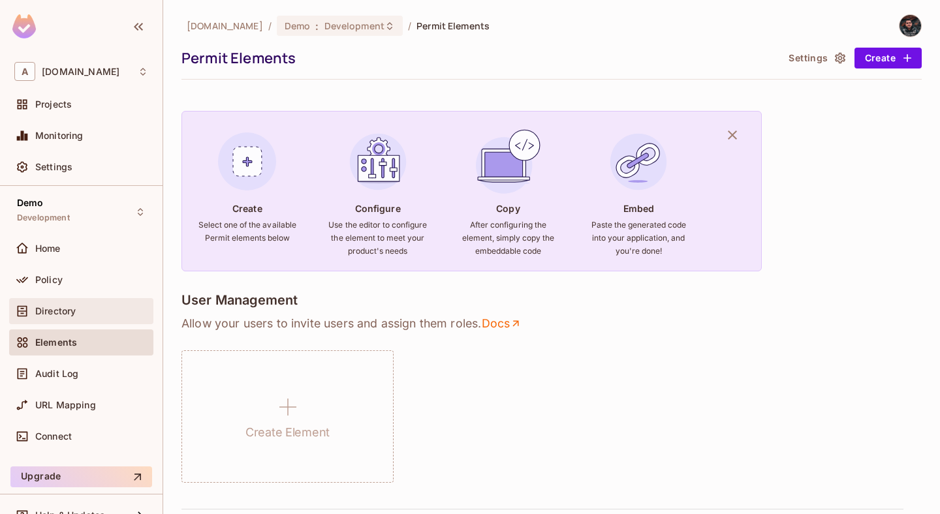
click at [70, 321] on div "Directory" at bounding box center [81, 311] width 144 height 26
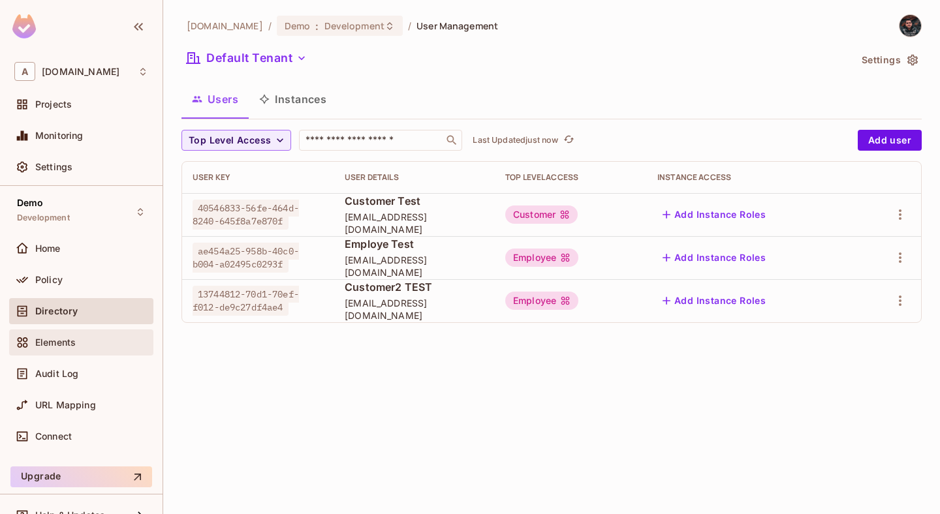
click at [83, 348] on div "Elements" at bounding box center [81, 343] width 134 height 16
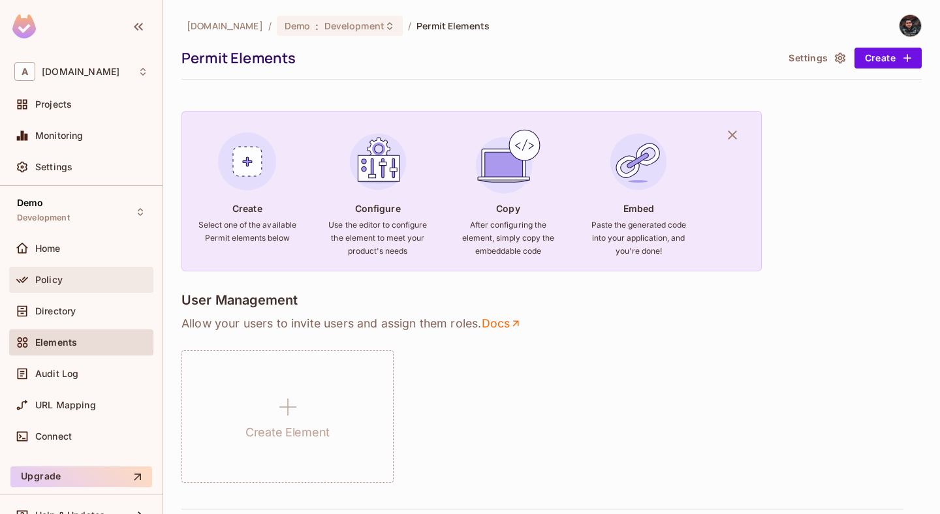
click at [82, 271] on div "Policy" at bounding box center [81, 280] width 144 height 26
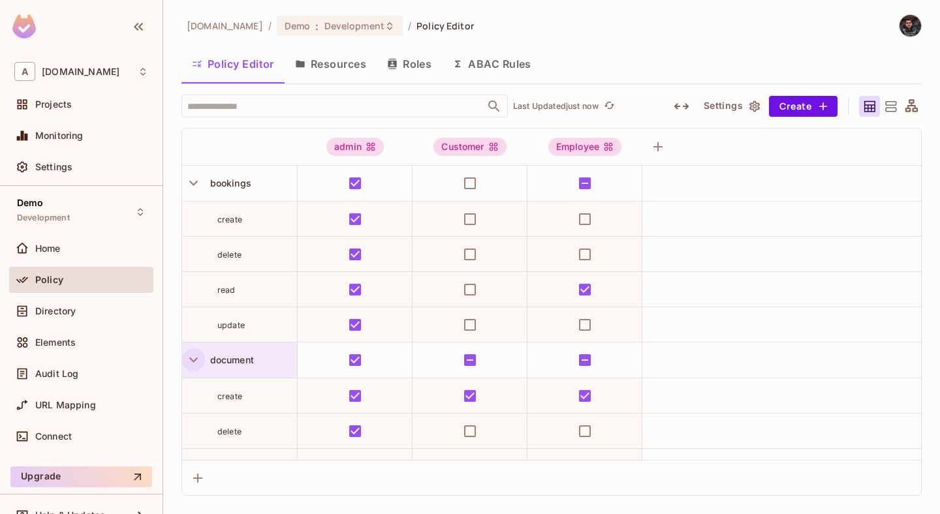
click at [195, 356] on icon "button" at bounding box center [194, 360] width 18 height 18
